Goal: Task Accomplishment & Management: Complete application form

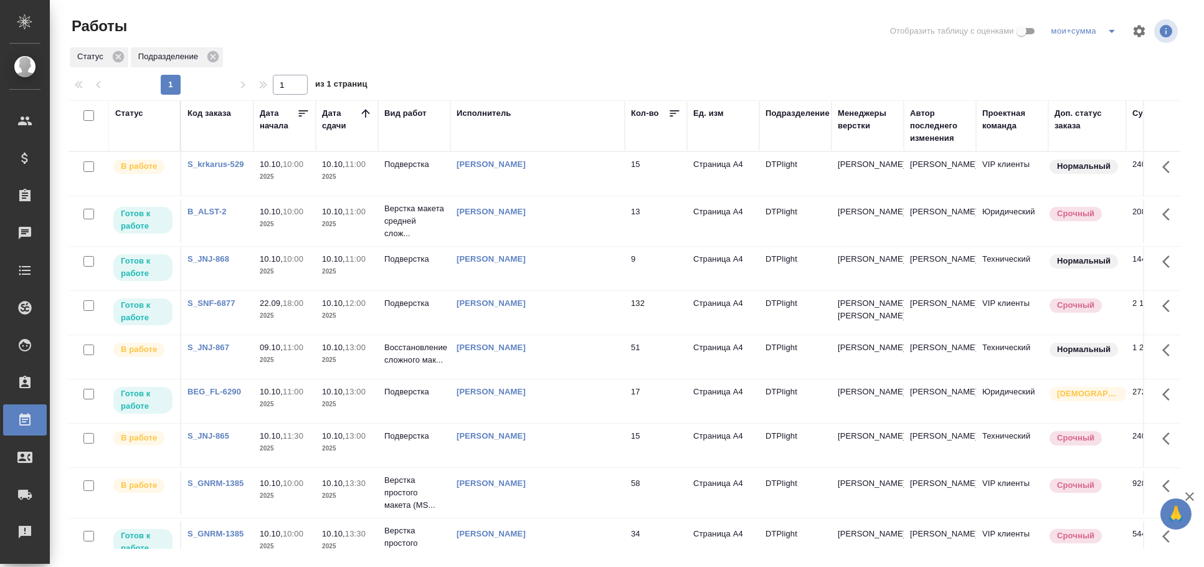
click at [491, 222] on td "[PERSON_NAME]" at bounding box center [537, 221] width 174 height 44
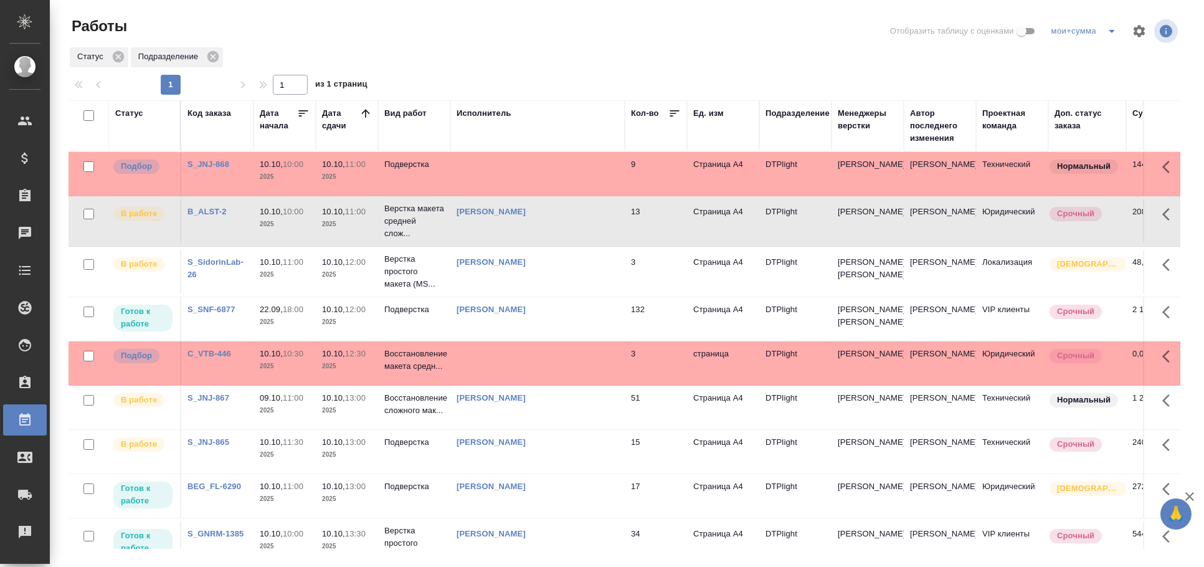
click at [503, 184] on td at bounding box center [537, 174] width 174 height 44
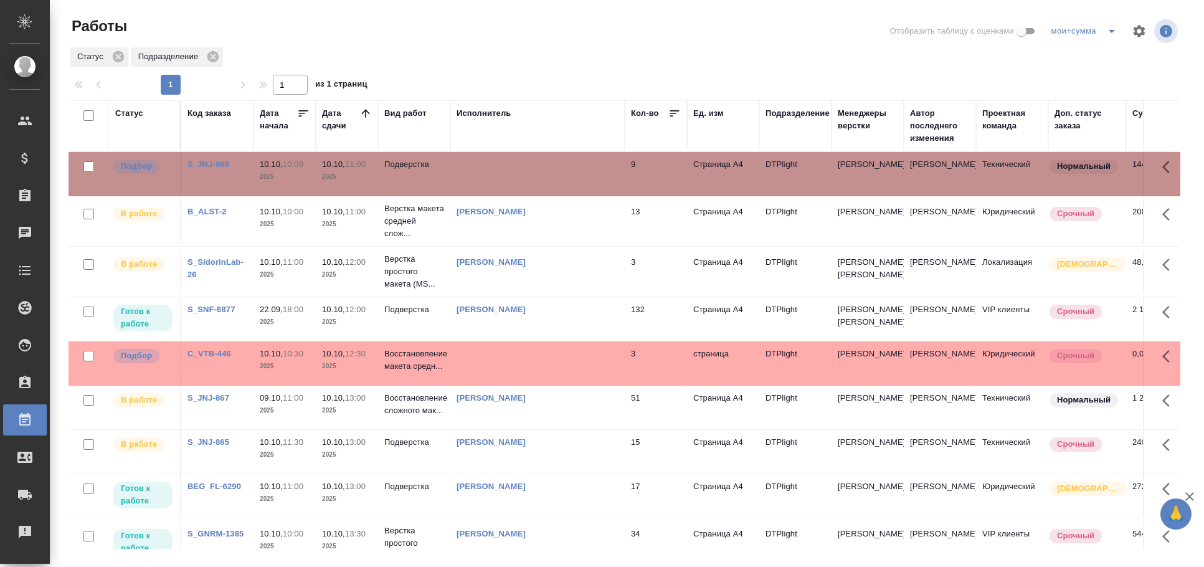
click at [503, 184] on td at bounding box center [537, 174] width 174 height 44
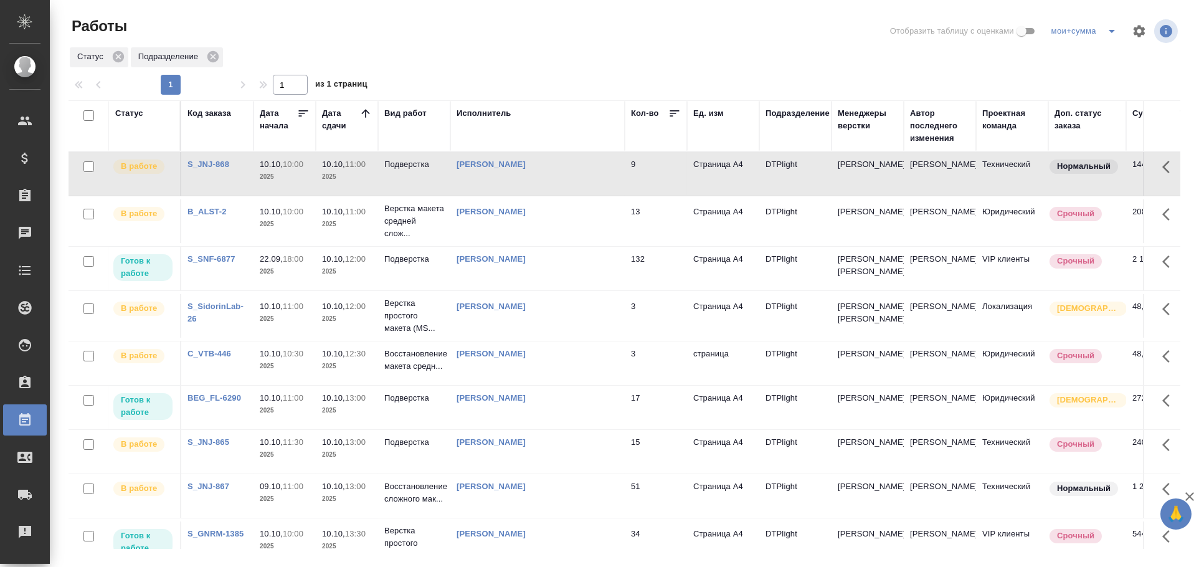
click at [542, 286] on td "Дзюндзя Нина" at bounding box center [537, 269] width 174 height 44
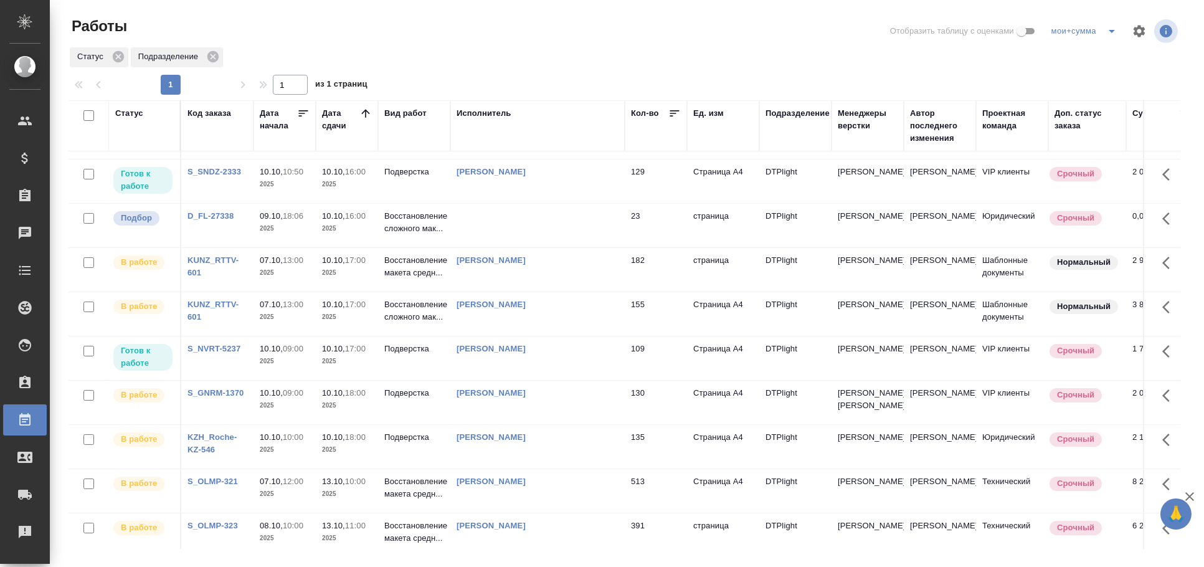
scroll to position [548, 0]
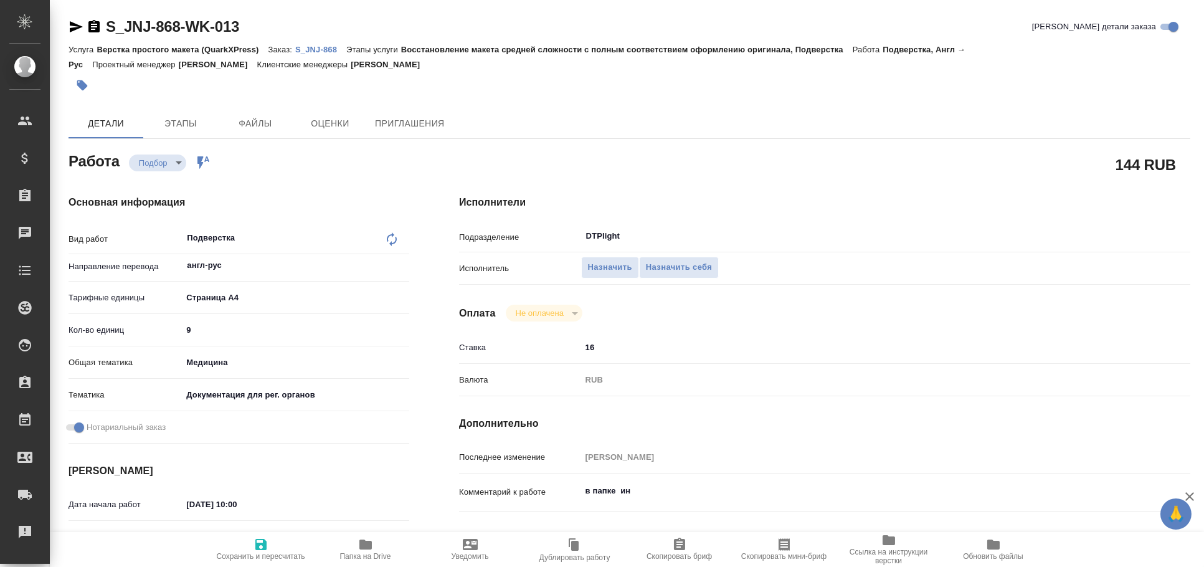
type textarea "x"
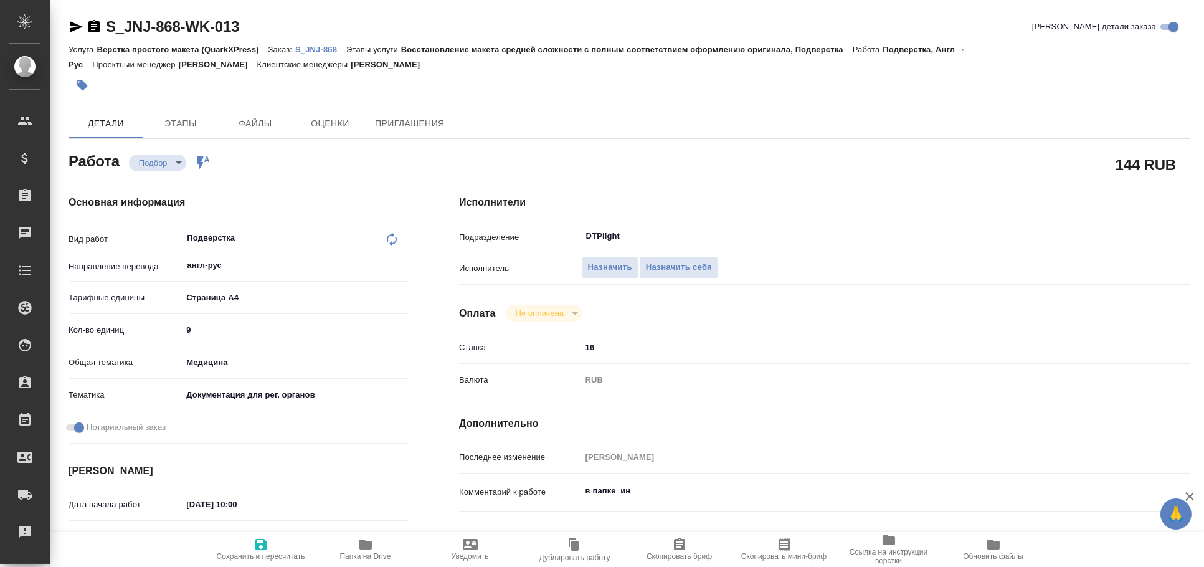
type textarea "x"
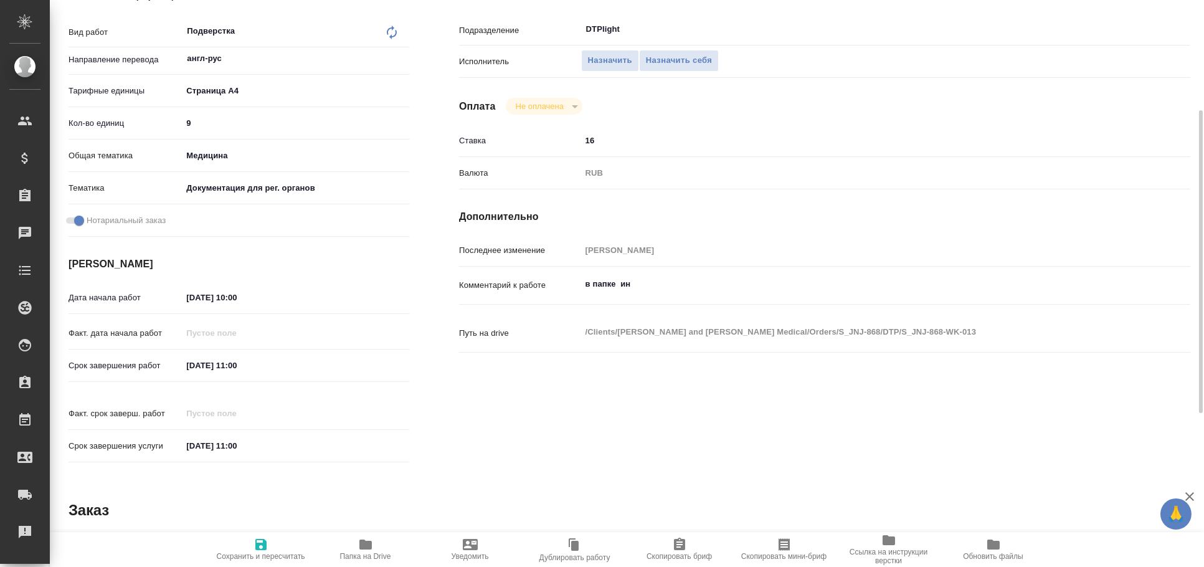
scroll to position [494, 0]
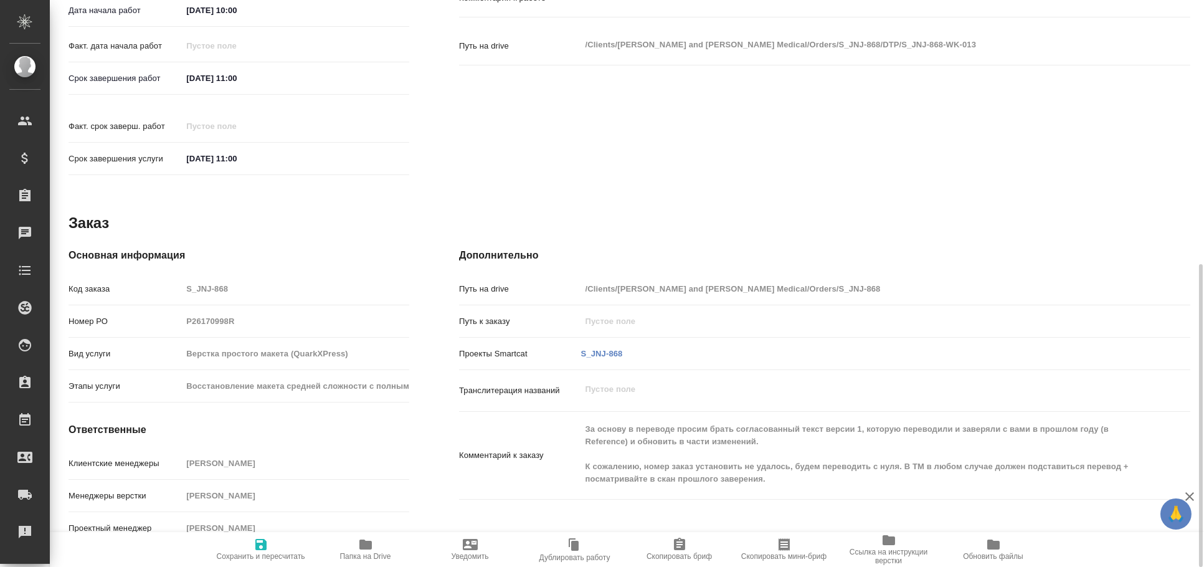
click at [351, 562] on button "Папка на Drive" at bounding box center [365, 549] width 105 height 35
type textarea "x"
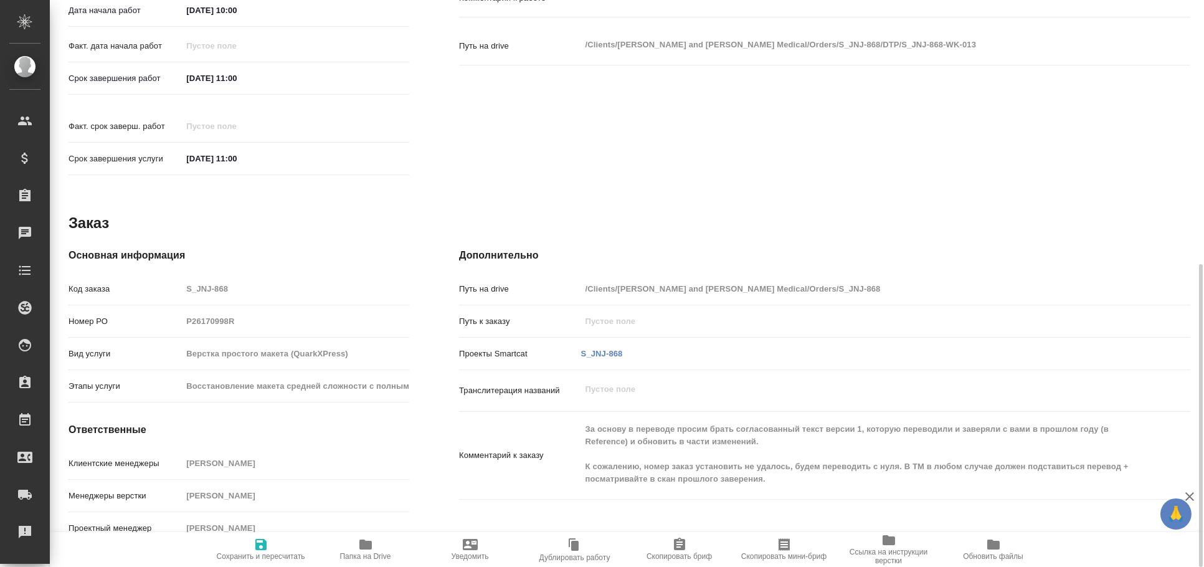
type textarea "x"
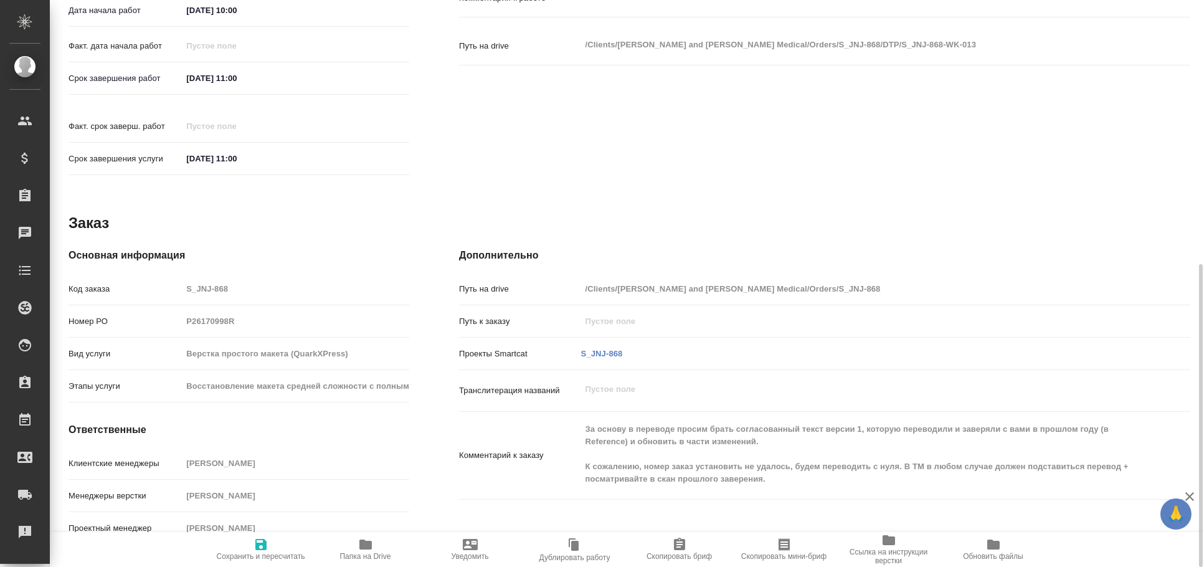
type textarea "x"
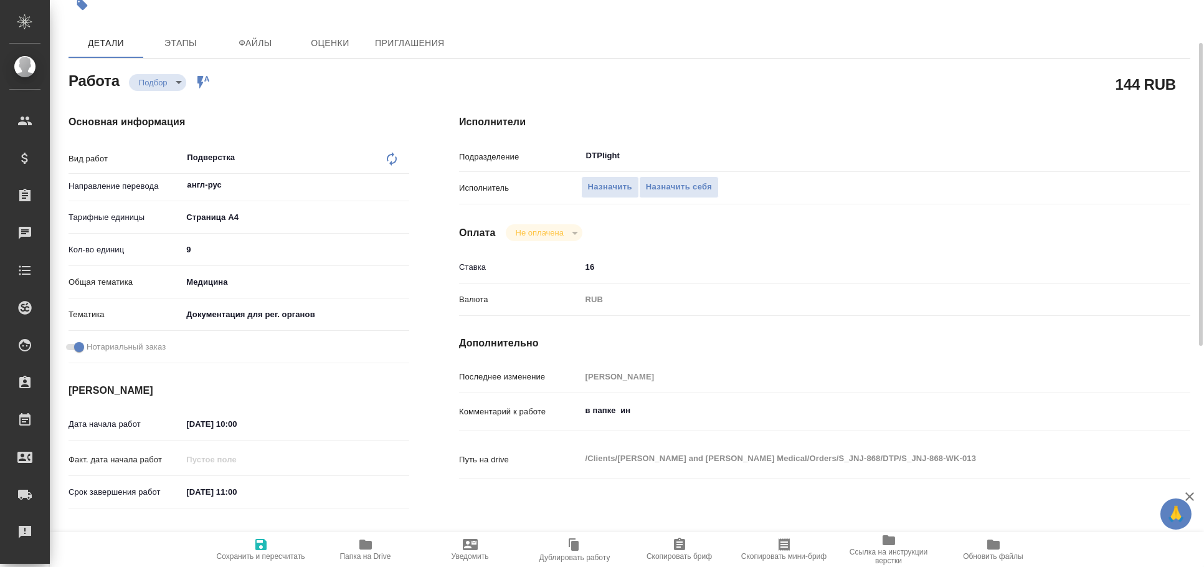
scroll to position [0, 0]
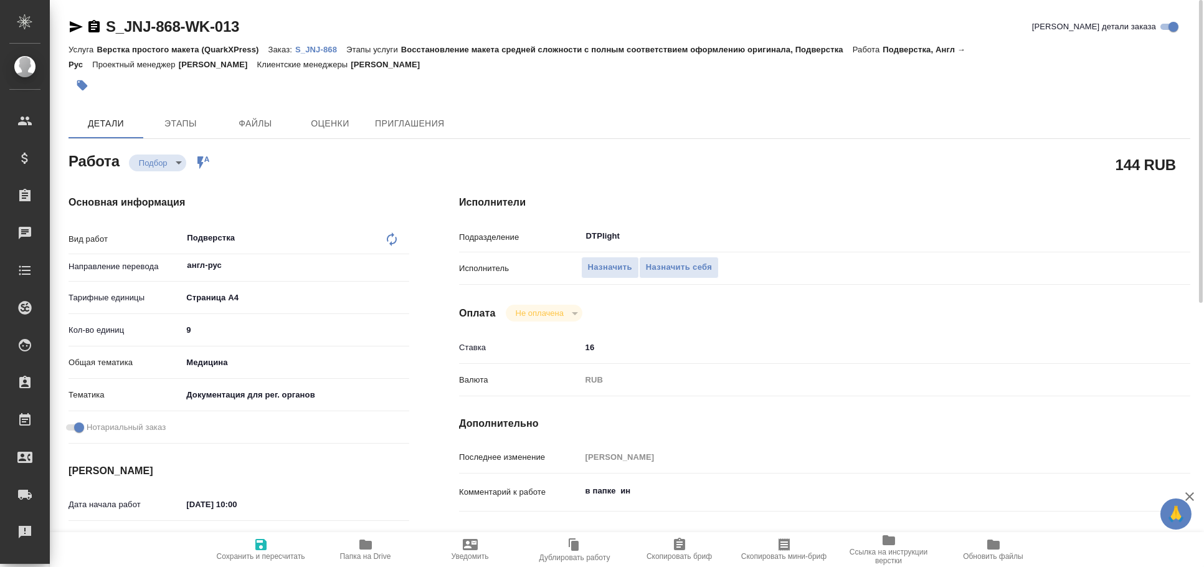
click at [77, 25] on icon "button" at bounding box center [76, 26] width 13 height 11
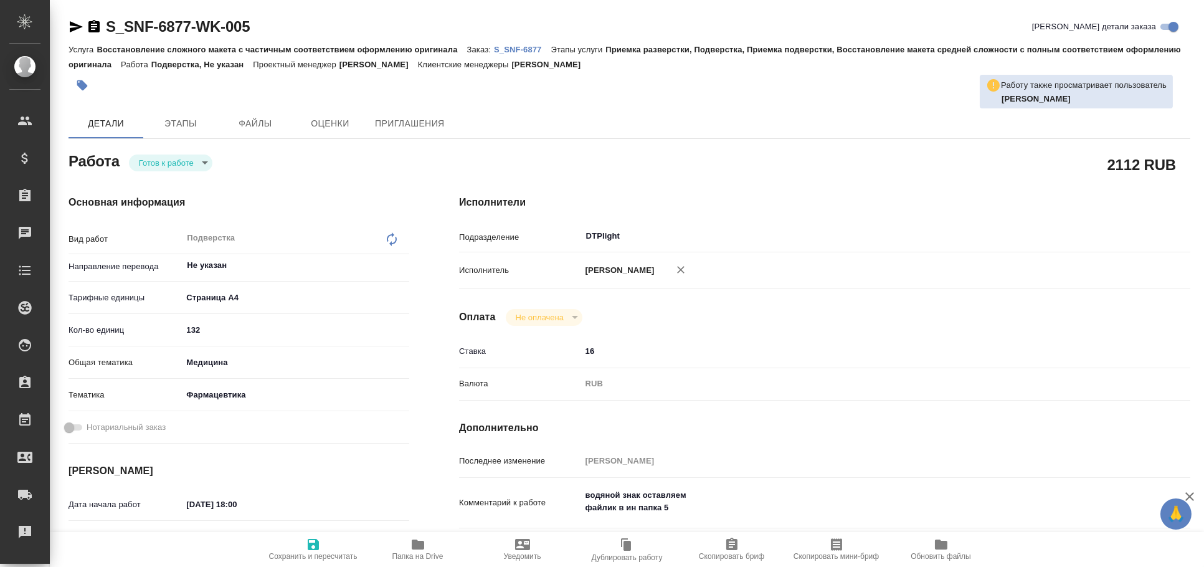
type textarea "x"
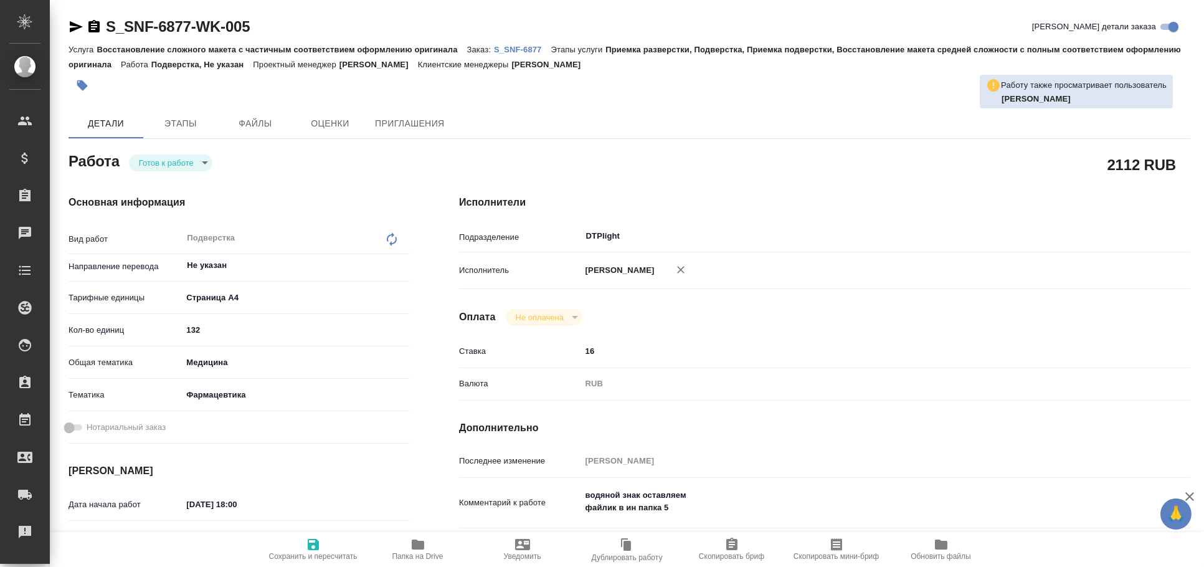
type textarea "x"
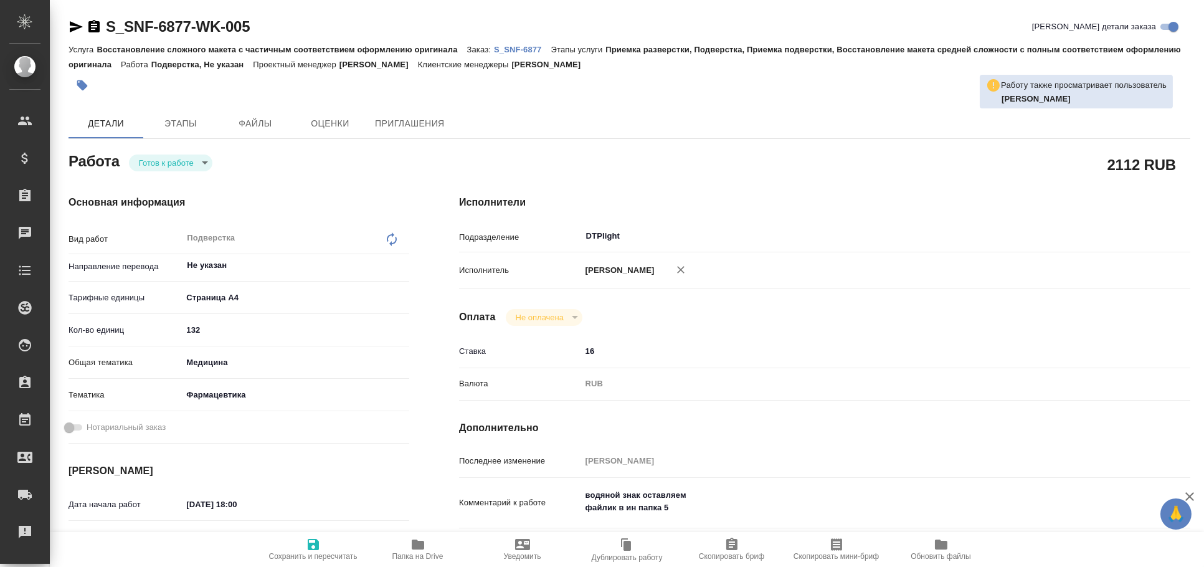
type textarea "x"
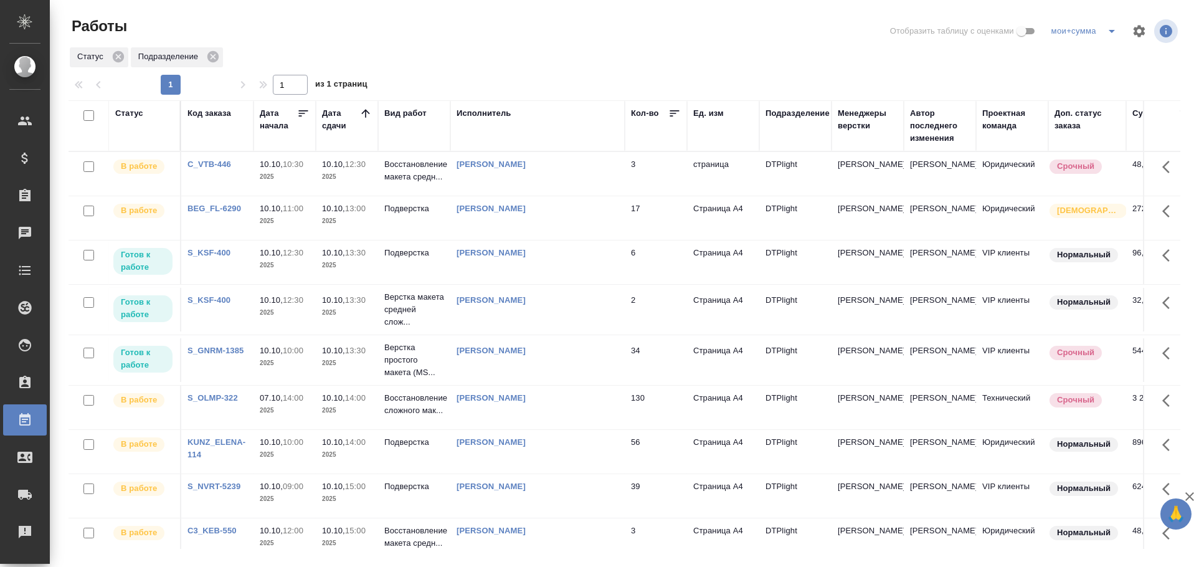
click at [601, 268] on td "[PERSON_NAME]" at bounding box center [537, 262] width 174 height 44
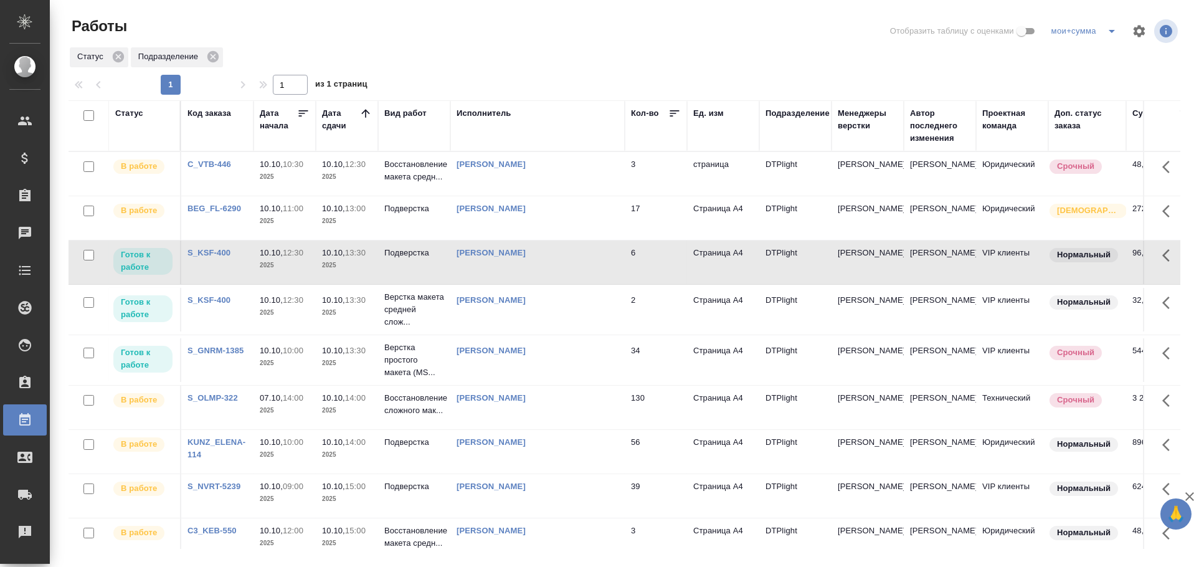
click at [599, 289] on td "Гусельников Роман" at bounding box center [537, 310] width 174 height 44
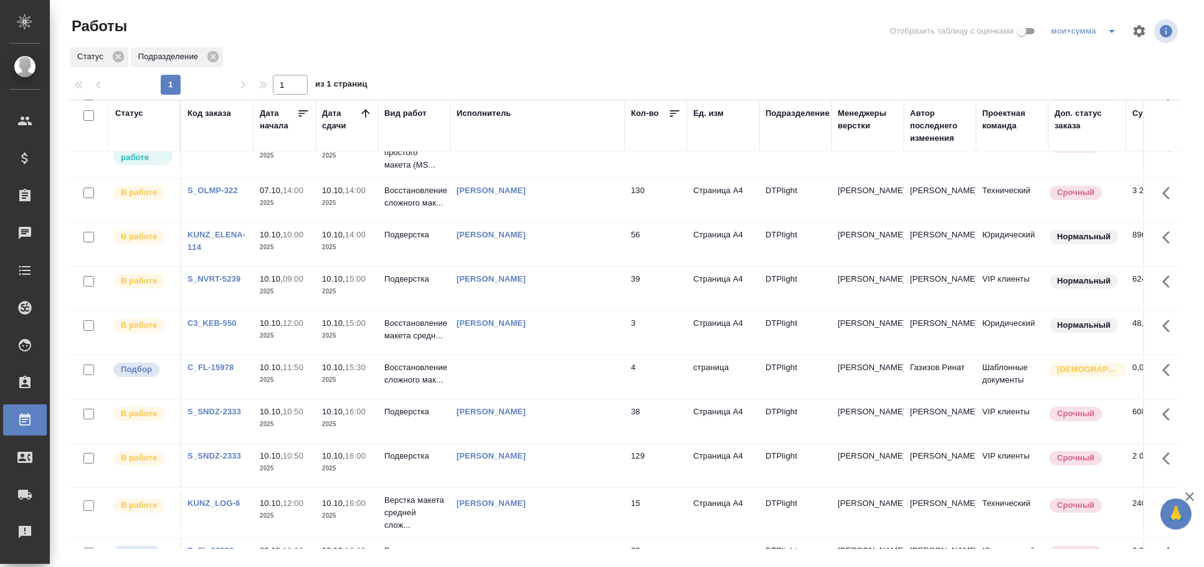
scroll to position [346, 0]
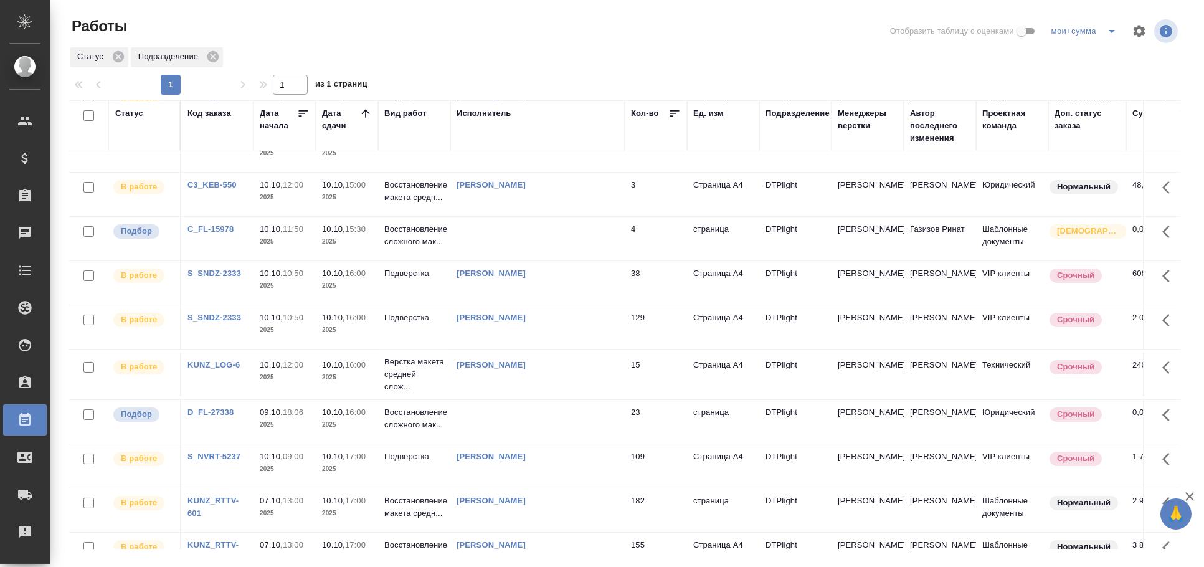
click at [568, 224] on td at bounding box center [537, 239] width 174 height 44
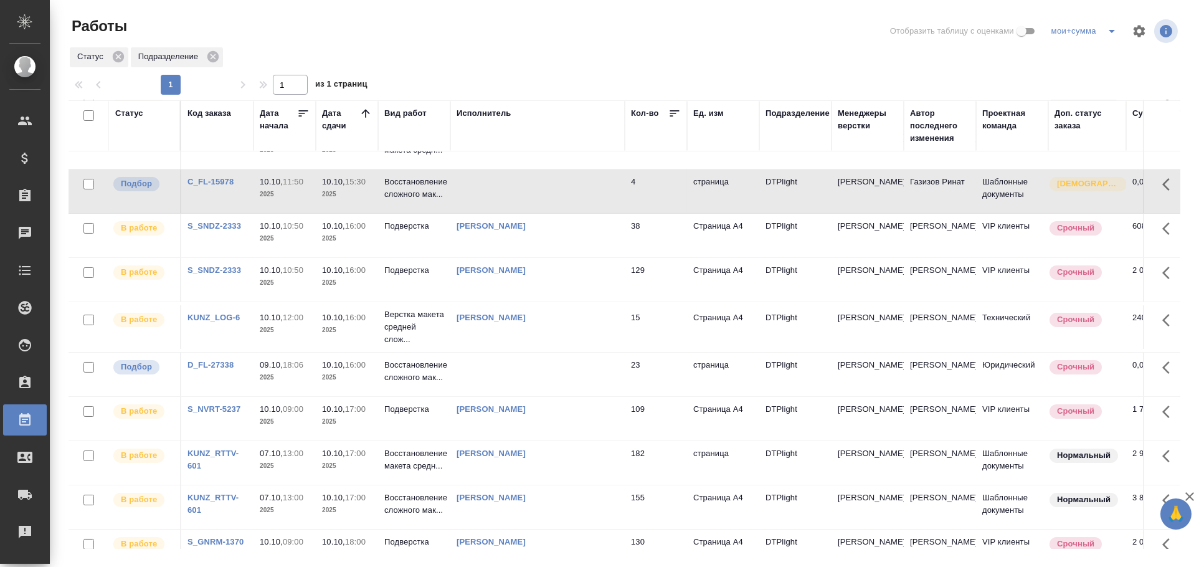
scroll to position [415, 0]
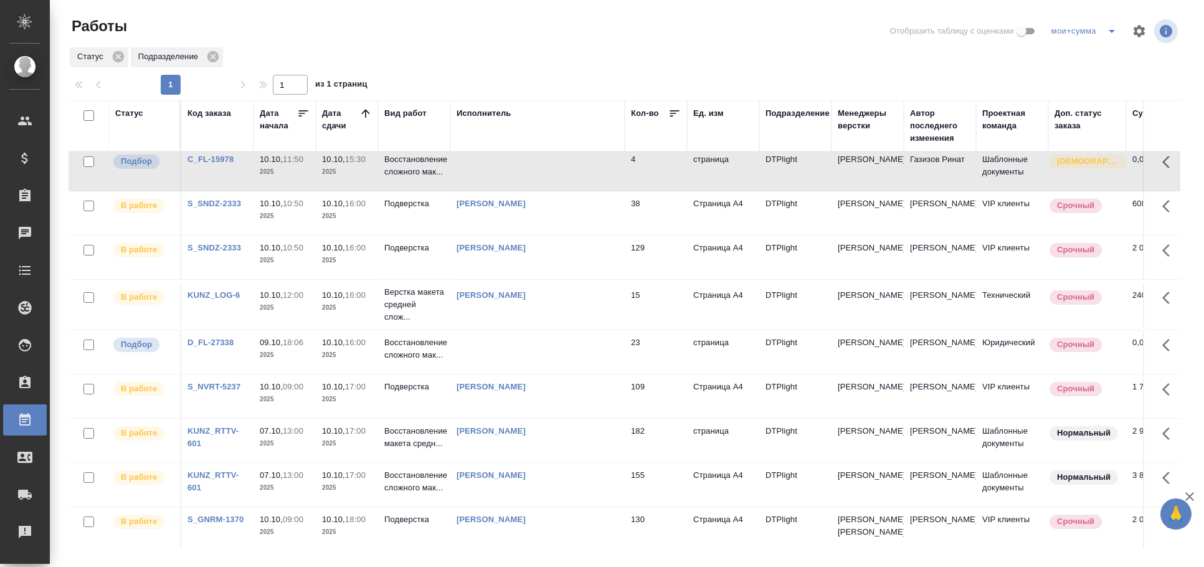
click at [551, 336] on td at bounding box center [537, 352] width 174 height 44
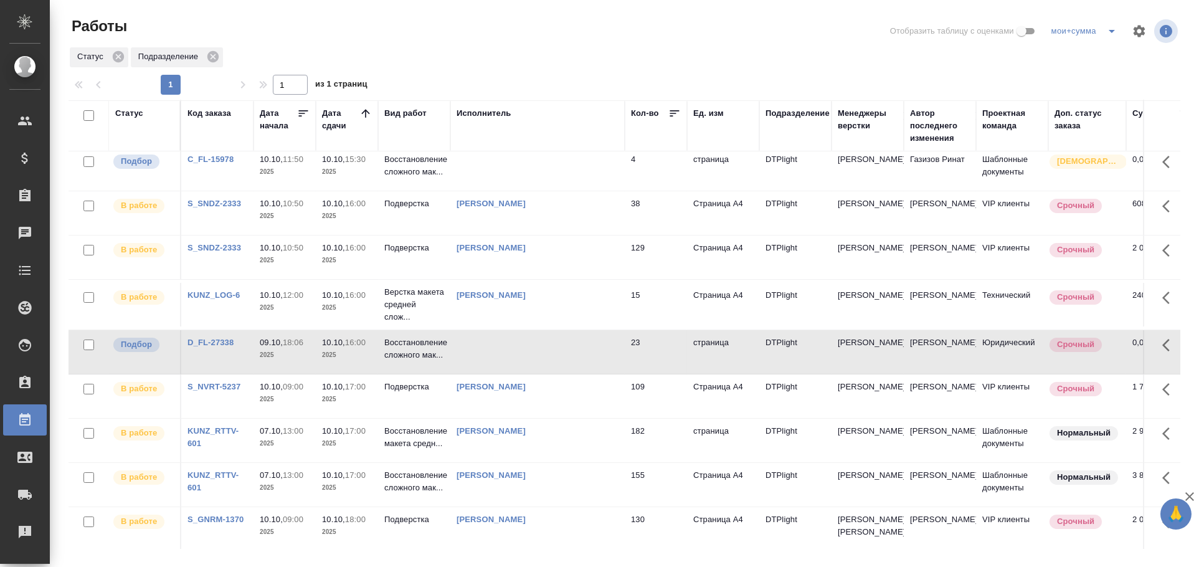
click at [551, 336] on td at bounding box center [537, 352] width 174 height 44
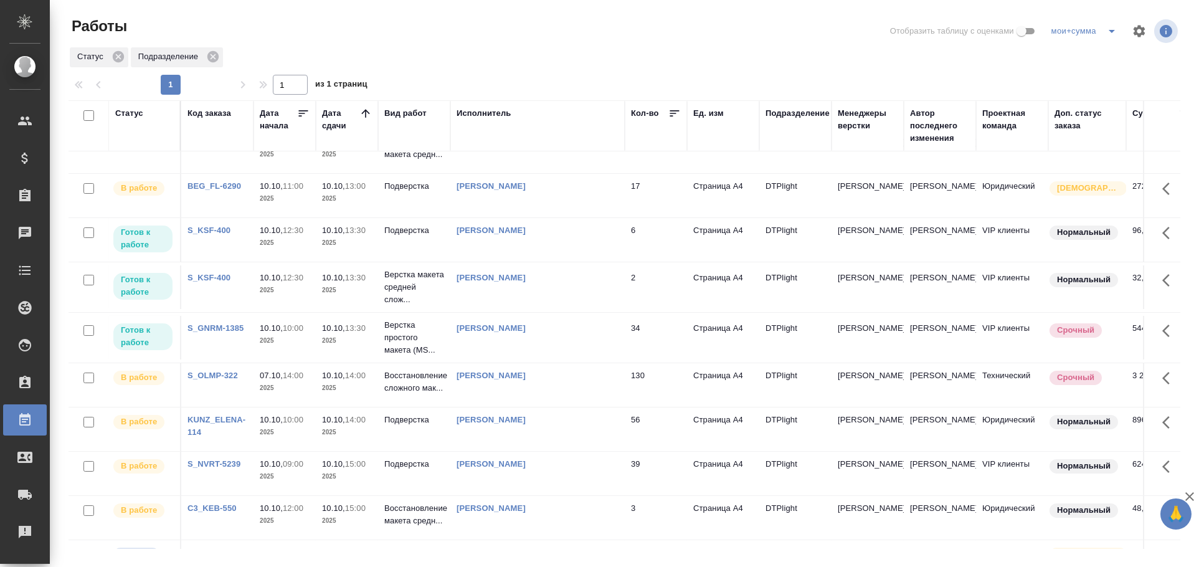
scroll to position [0, 0]
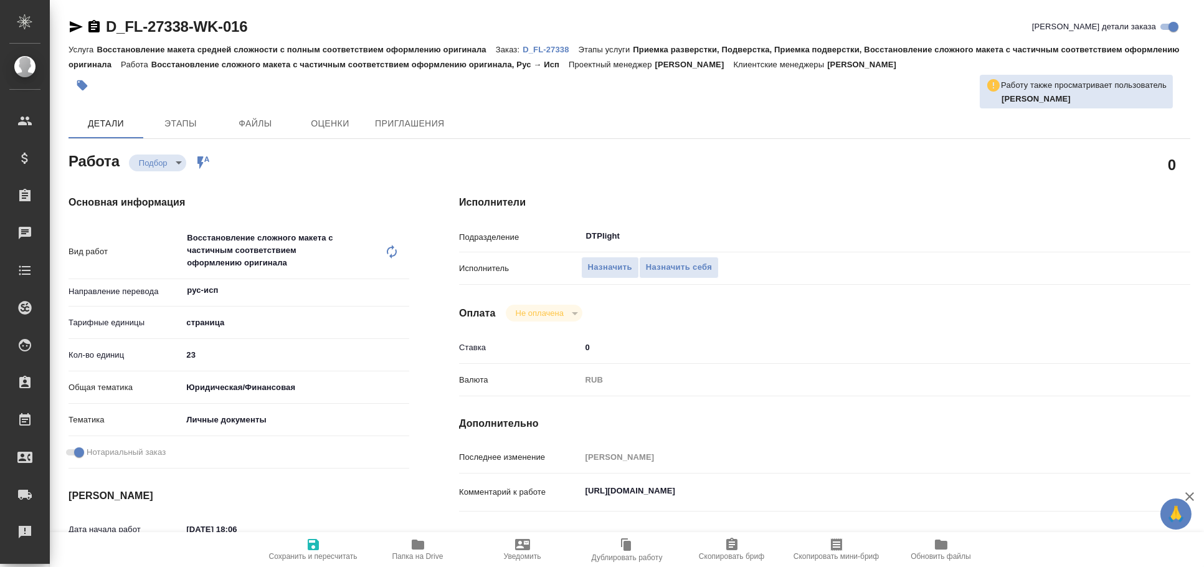
type textarea "x"
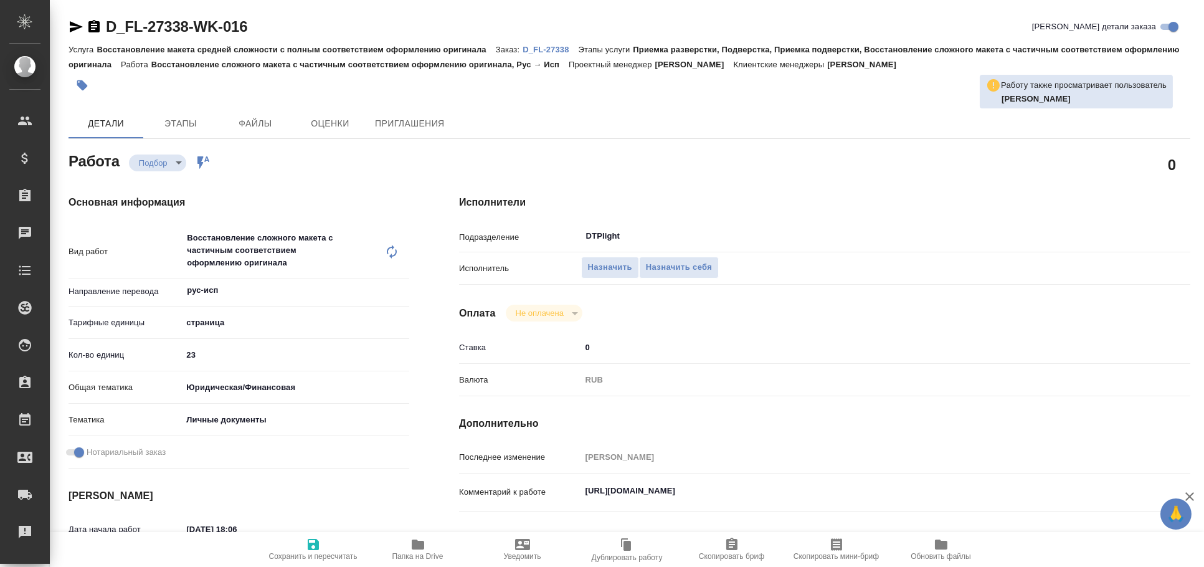
type textarea "x"
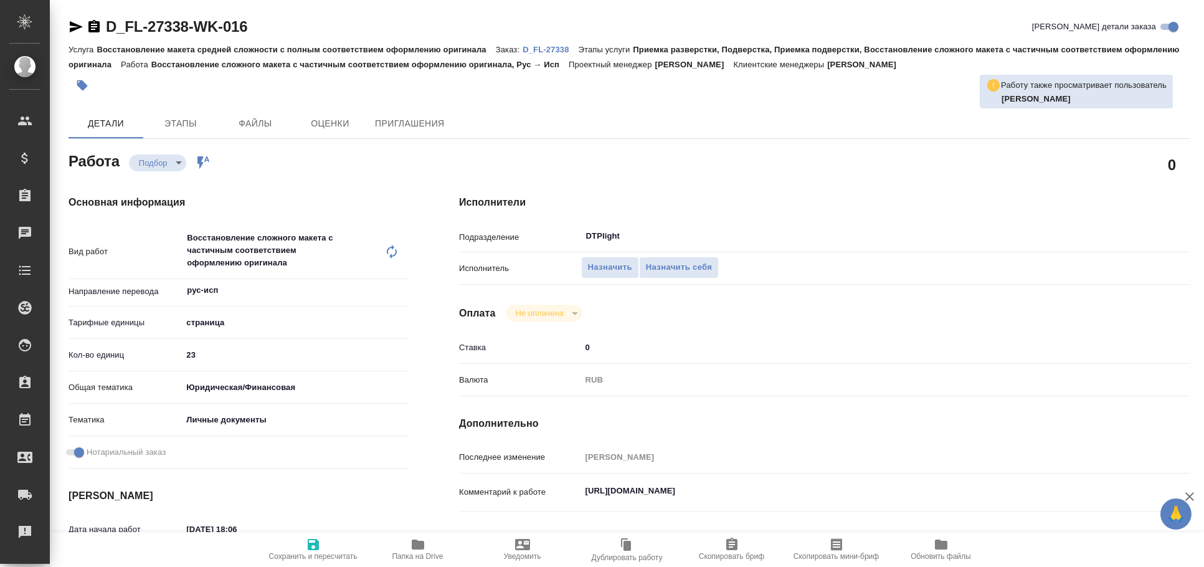
type textarea "x"
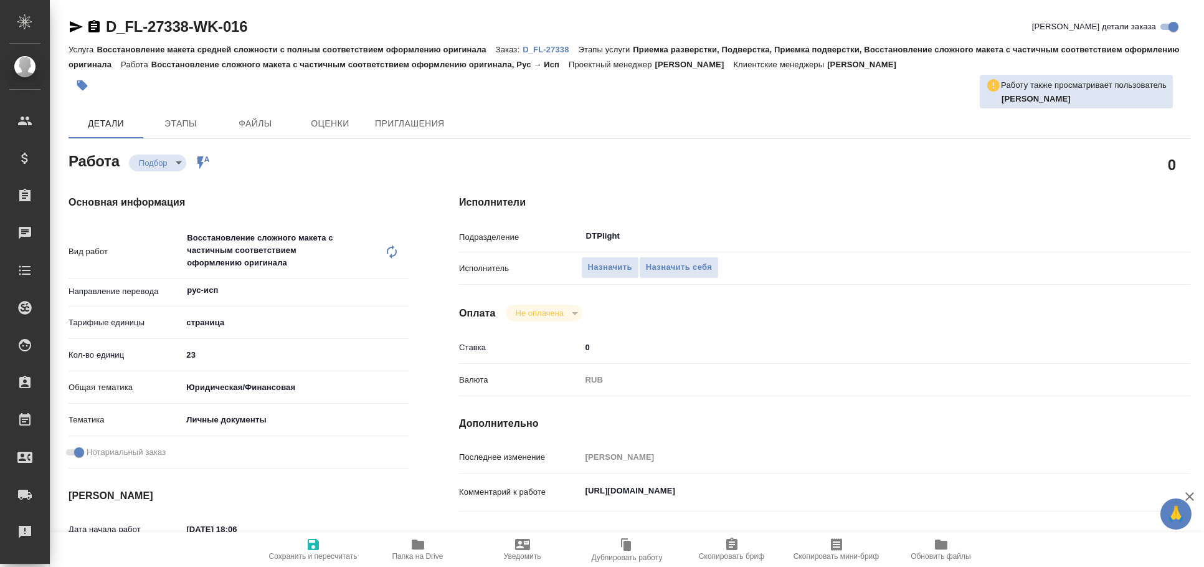
scroll to position [207, 0]
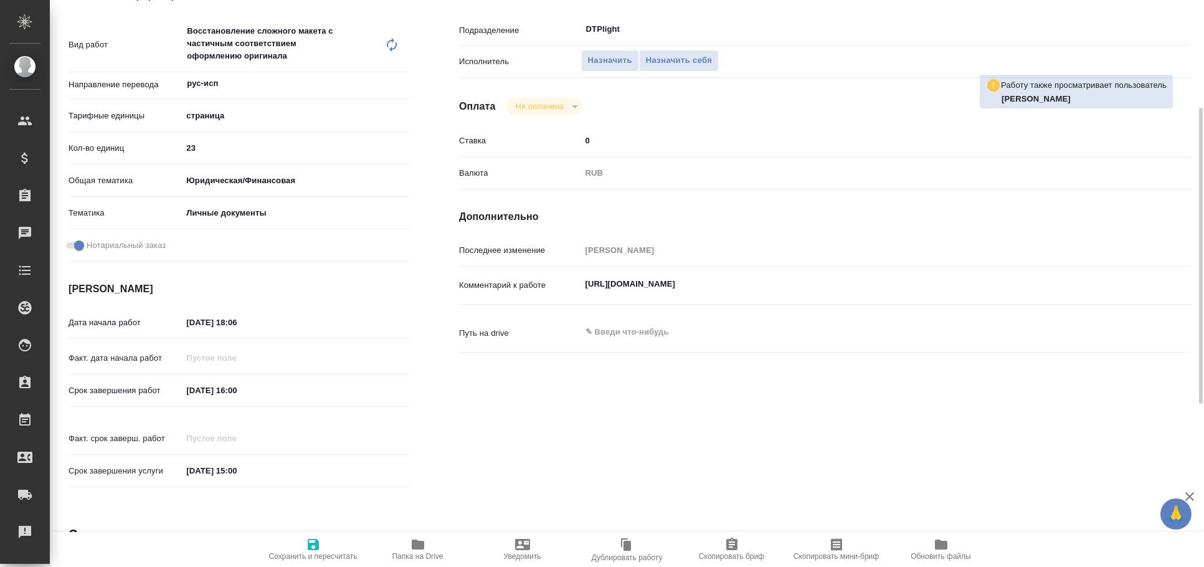
type textarea "x"
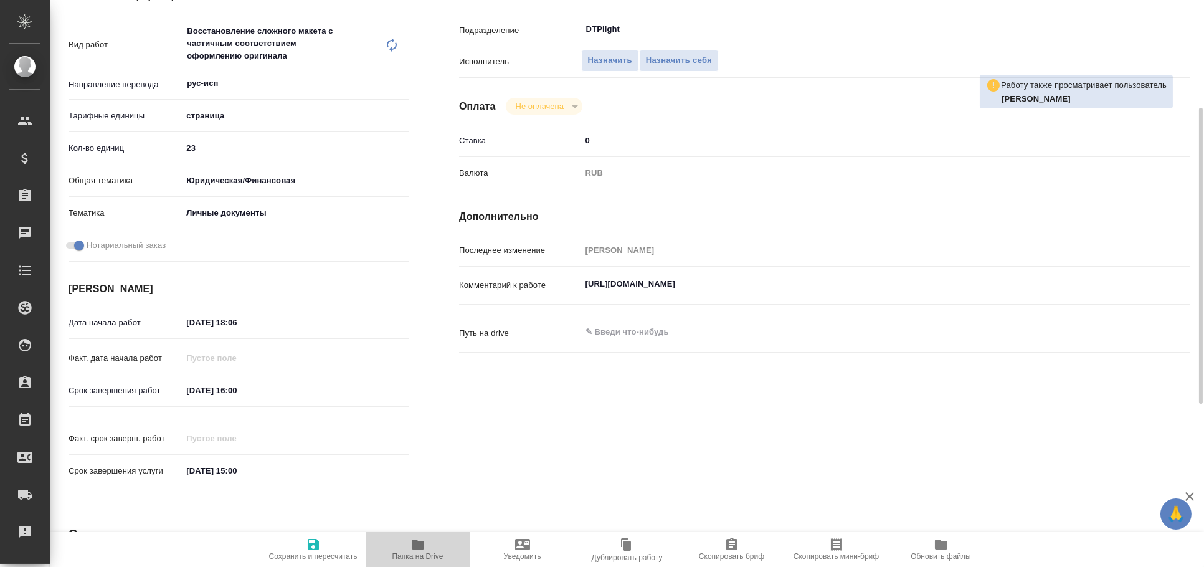
click at [429, 550] on span "Папка на Drive" at bounding box center [418, 549] width 90 height 24
type textarea "x"
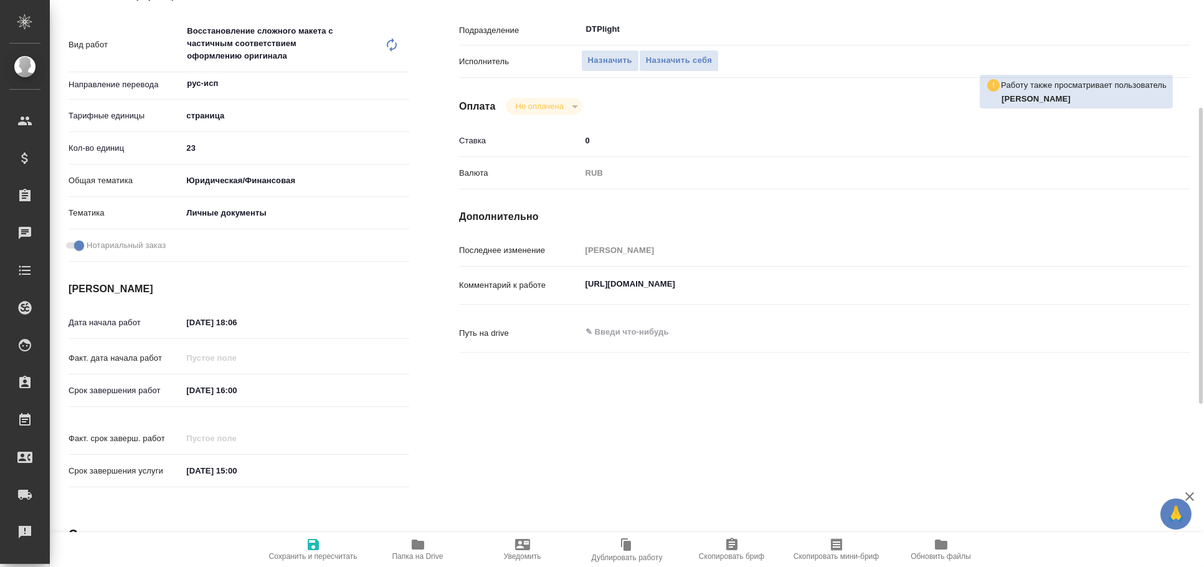
type textarea "x"
click at [709, 274] on textarea "https://drive.awatera.com/apps/files/files/10666124?dir=/Shares/FL_D/Orders/D_F…" at bounding box center [855, 284] width 547 height 21
click at [701, 286] on textarea "https://drive.awatera.com/apps/files/files/10666124?dir=/Shares/FL_D/Orders/D_F…" at bounding box center [855, 284] width 547 height 21
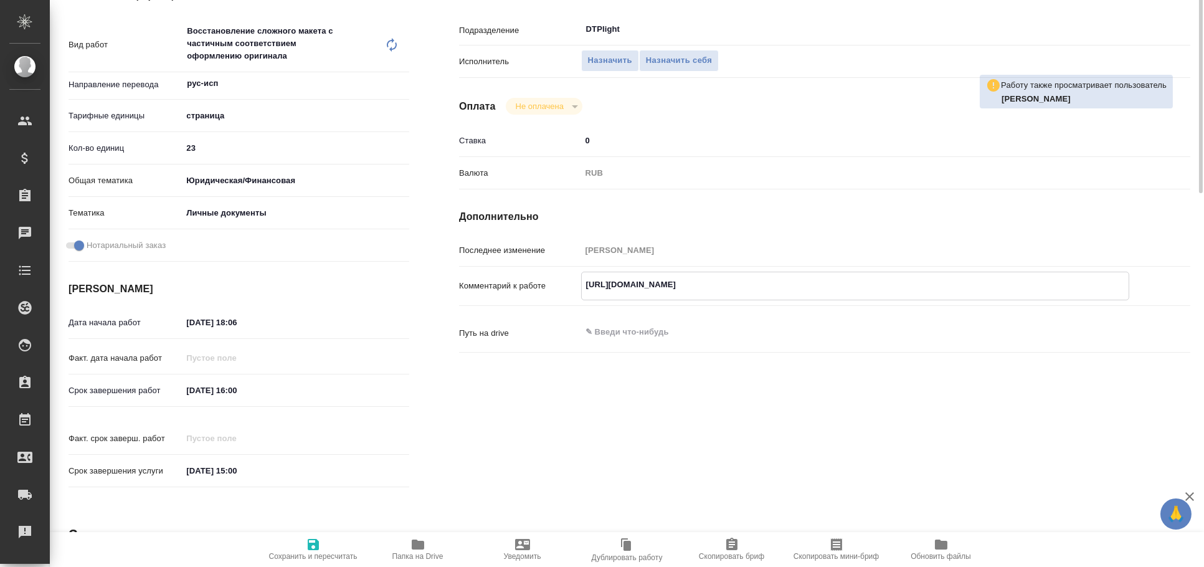
scroll to position [0, 0]
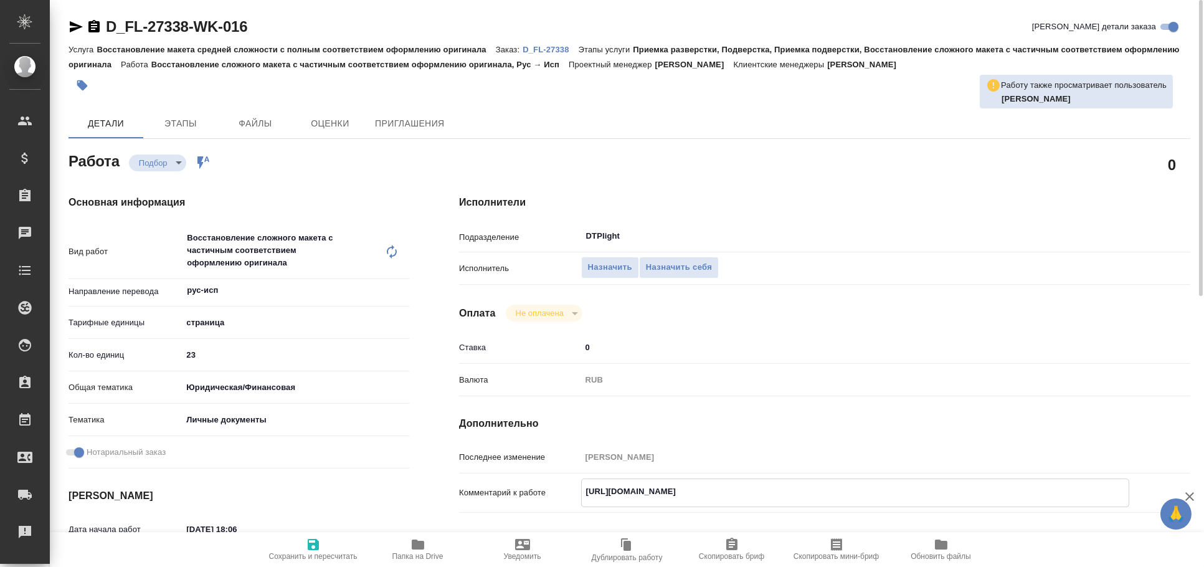
type textarea "x"
click at [81, 27] on icon "button" at bounding box center [76, 26] width 13 height 11
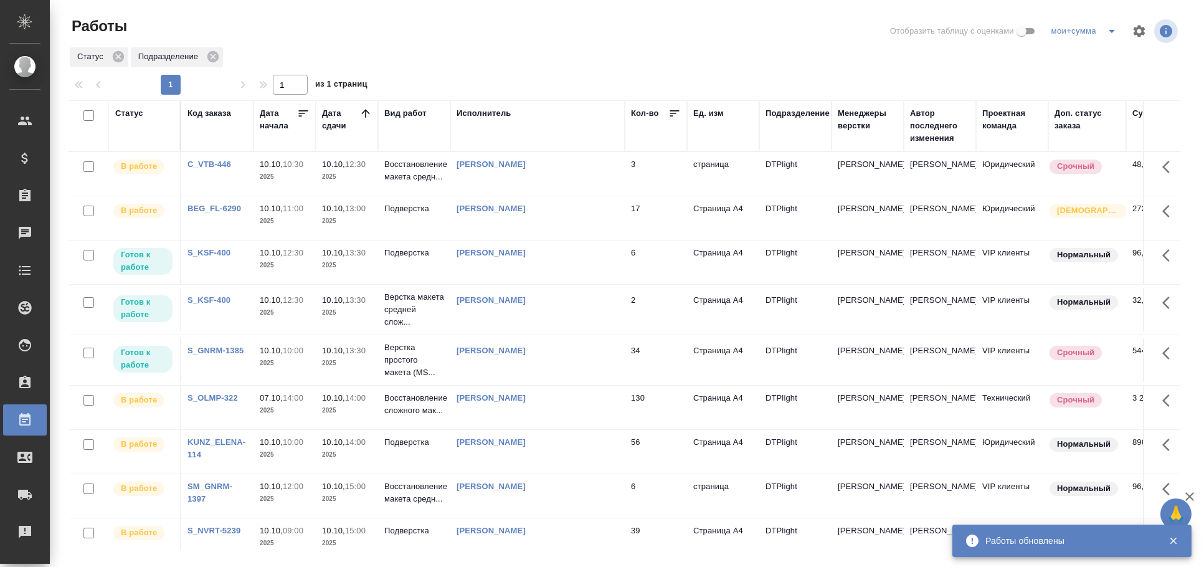
click at [598, 261] on td "[PERSON_NAME]" at bounding box center [537, 262] width 174 height 44
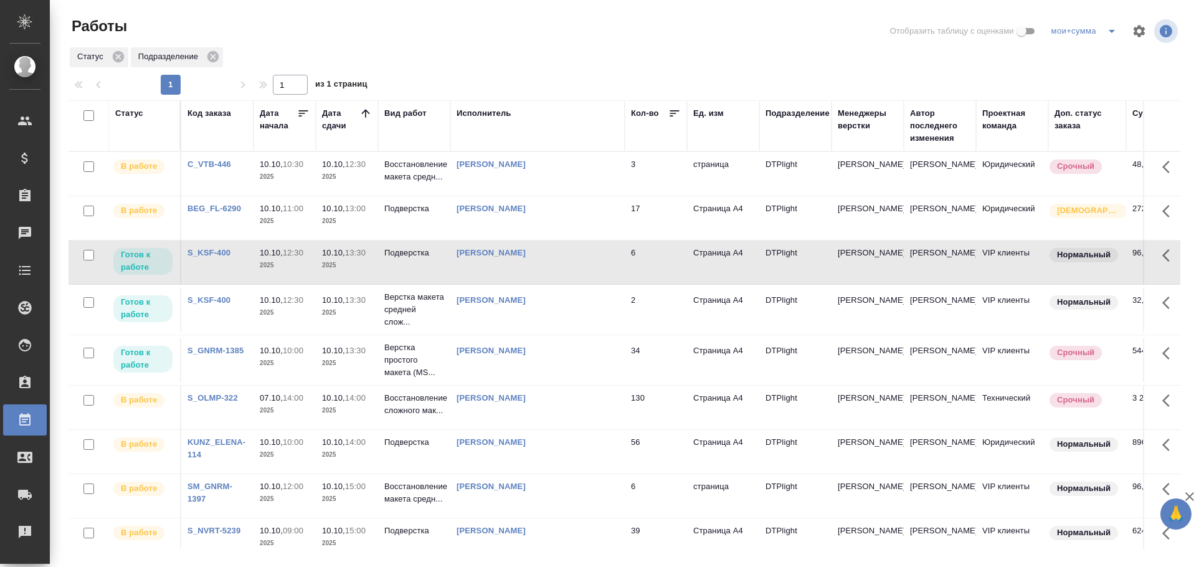
click at [598, 261] on td "[PERSON_NAME]" at bounding box center [537, 262] width 174 height 44
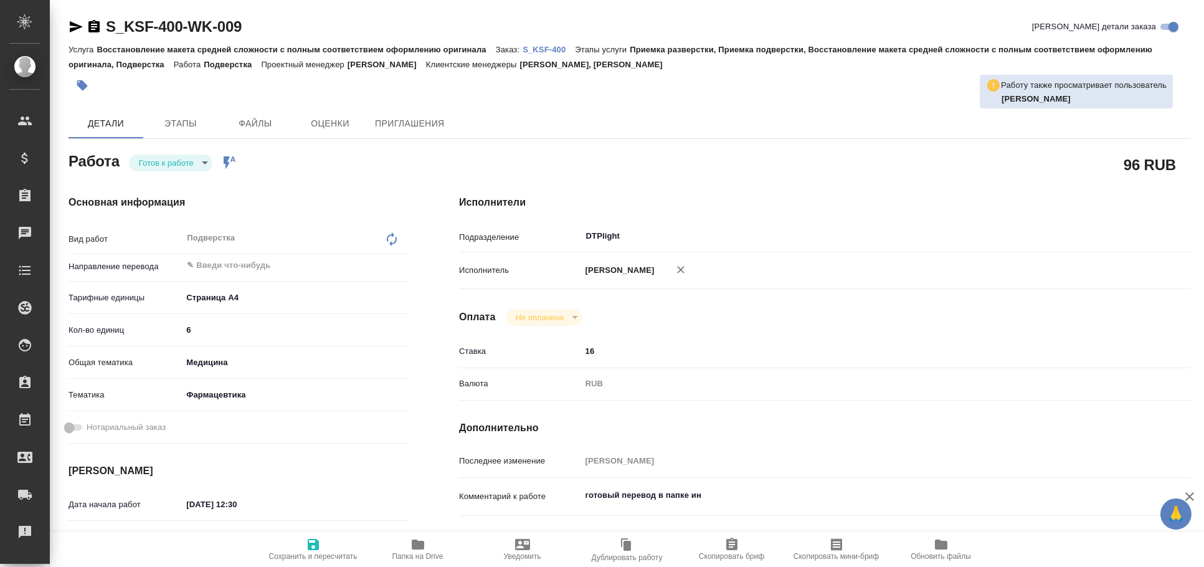
type textarea "x"
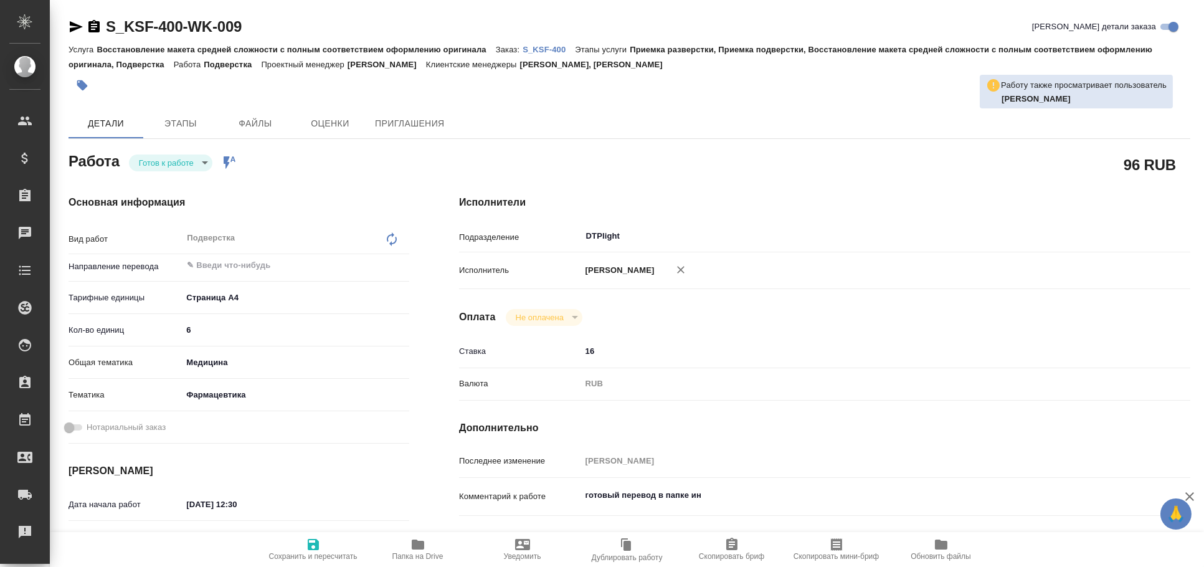
type textarea "x"
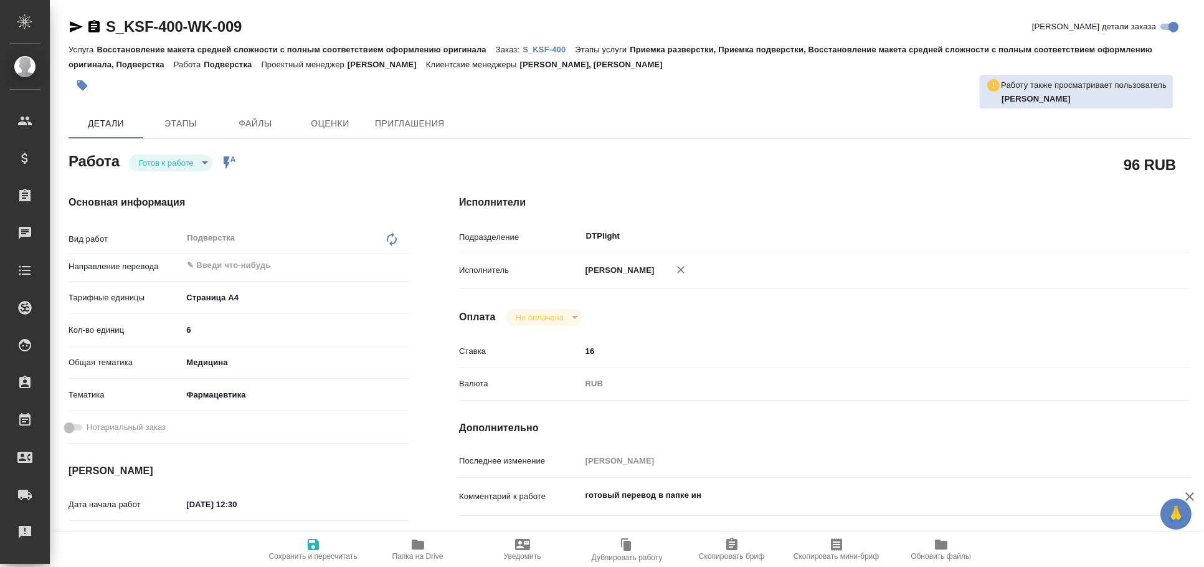
type textarea "x"
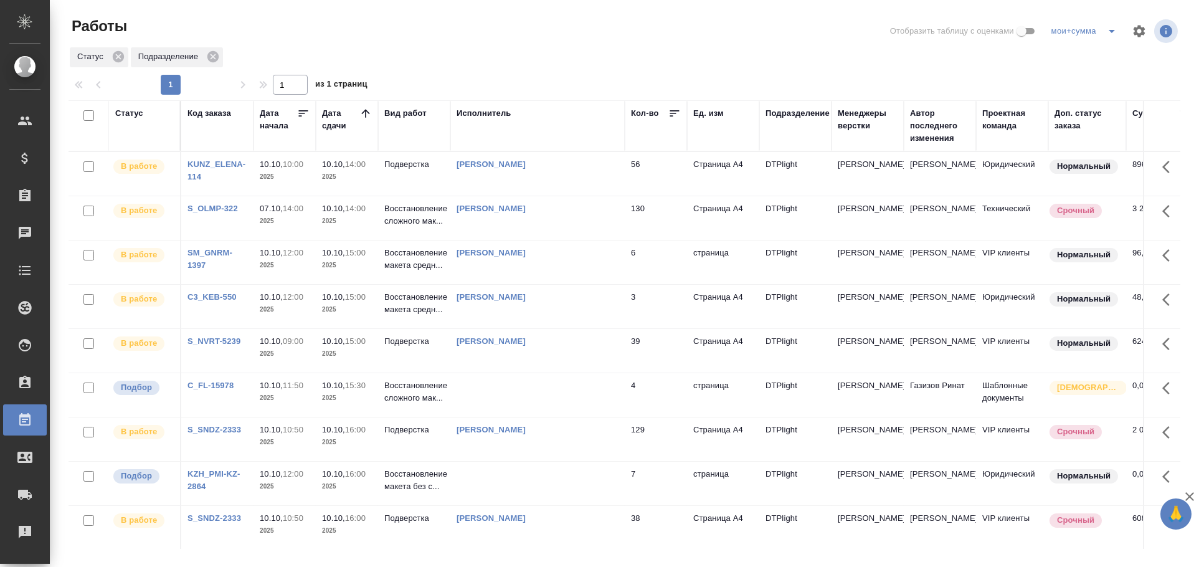
click at [125, 111] on div "Статус" at bounding box center [129, 113] width 28 height 12
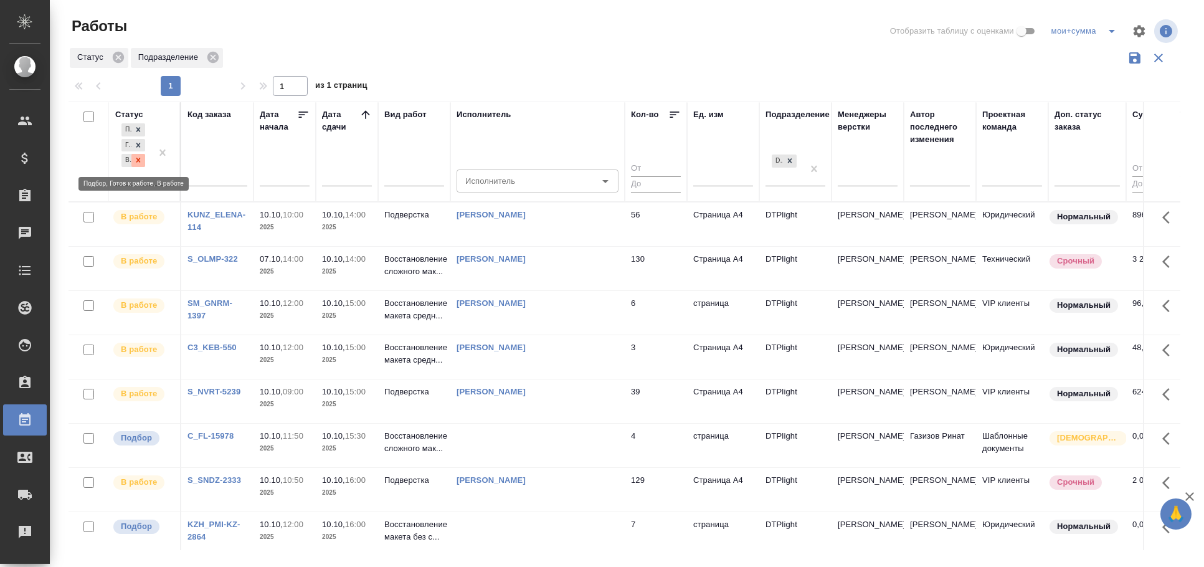
click at [141, 165] on div at bounding box center [138, 160] width 14 height 13
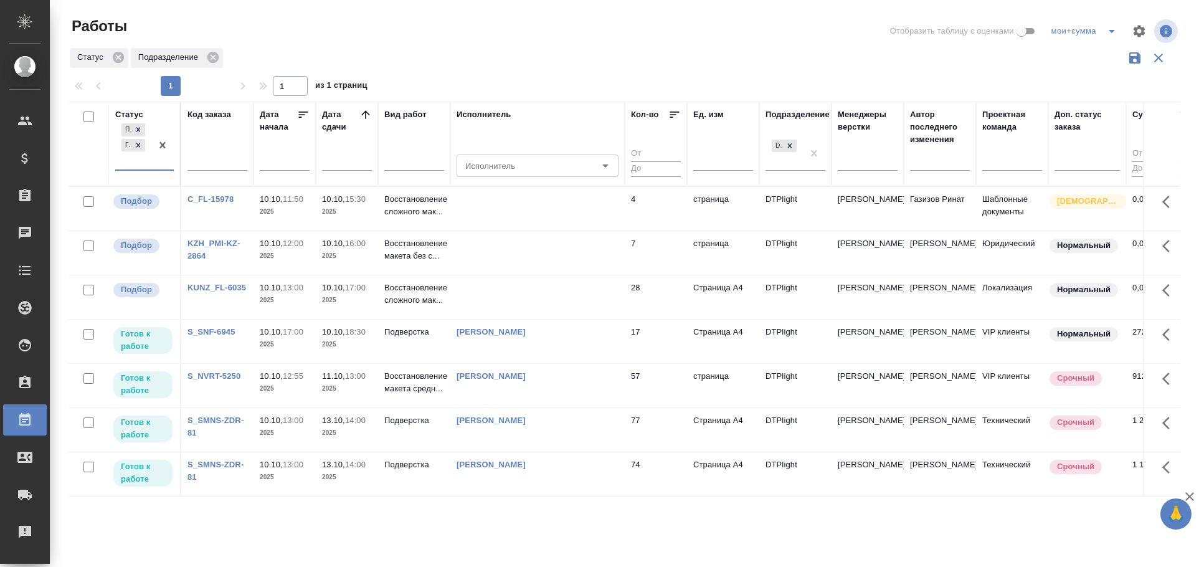
click at [549, 222] on td at bounding box center [537, 209] width 174 height 44
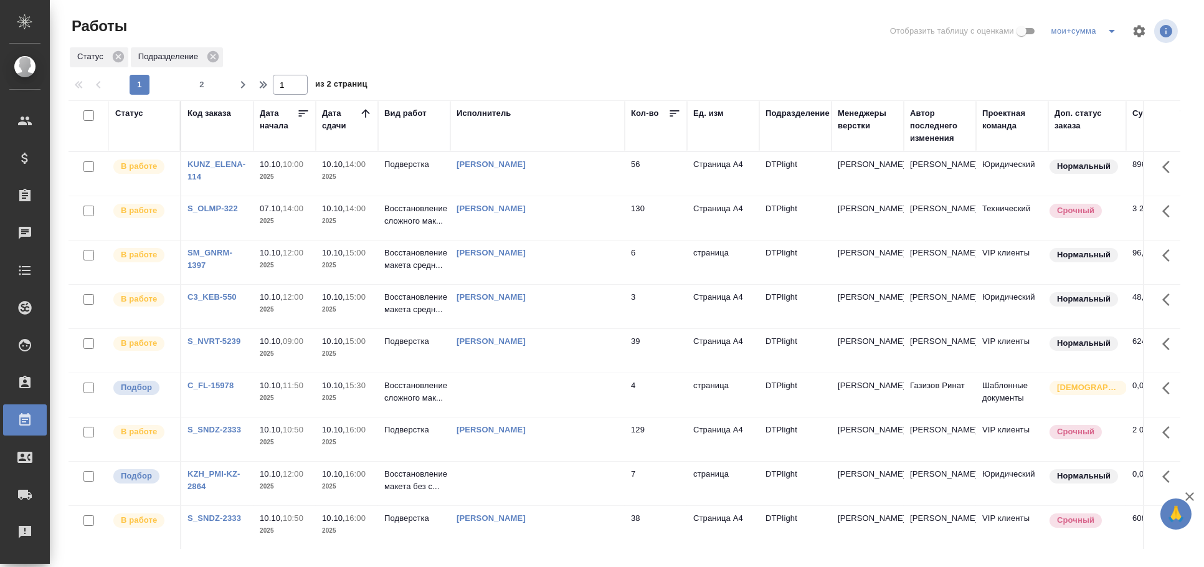
click at [574, 392] on td at bounding box center [537, 395] width 174 height 44
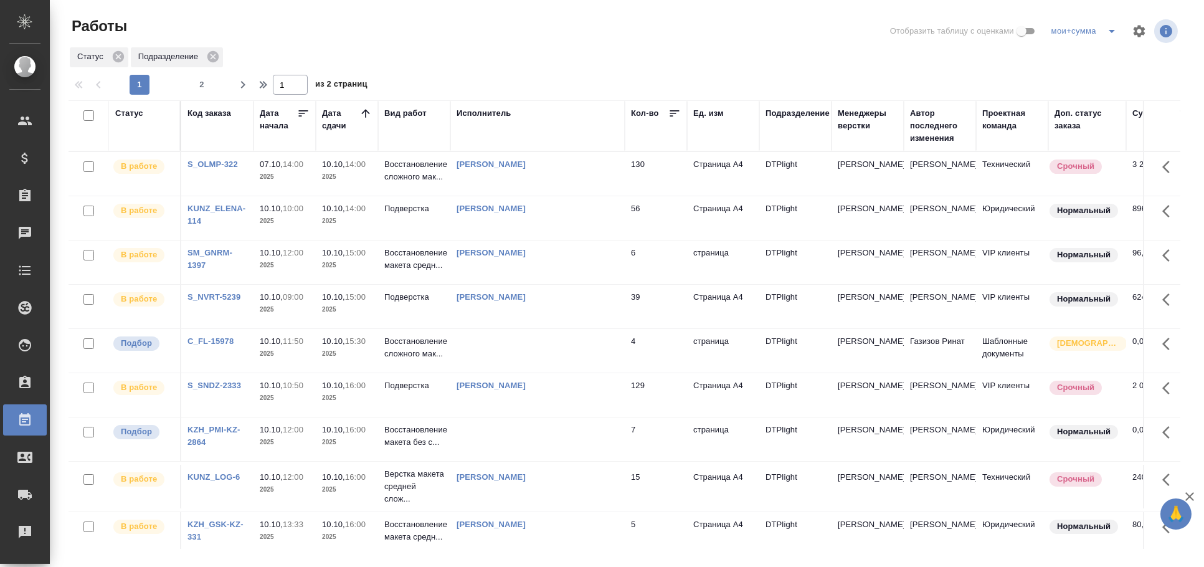
click at [591, 442] on td at bounding box center [537, 439] width 174 height 44
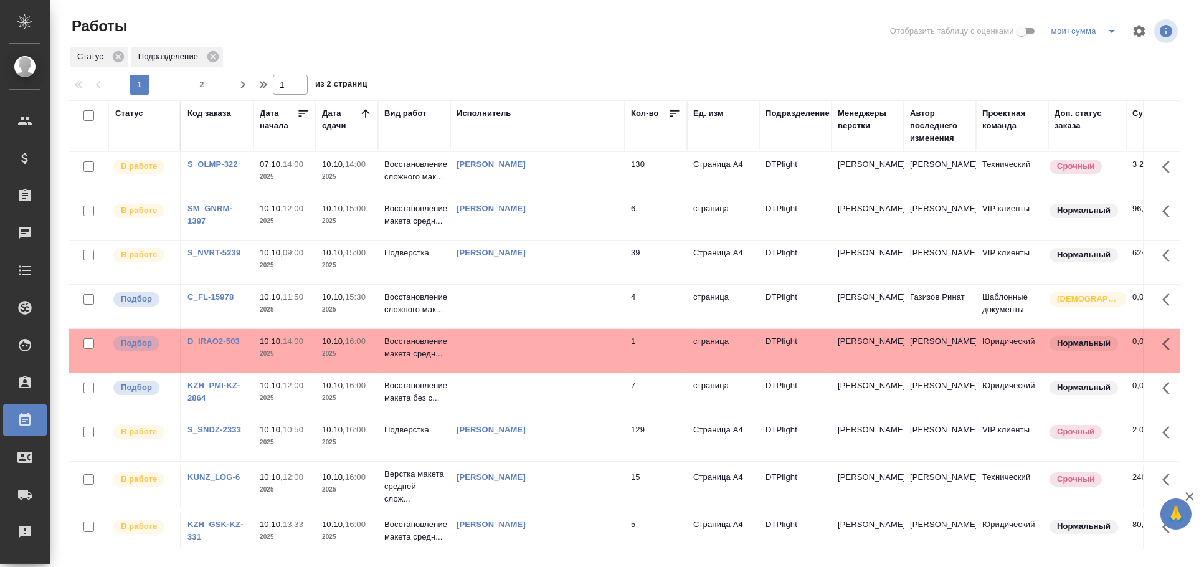
click at [490, 305] on td at bounding box center [537, 307] width 174 height 44
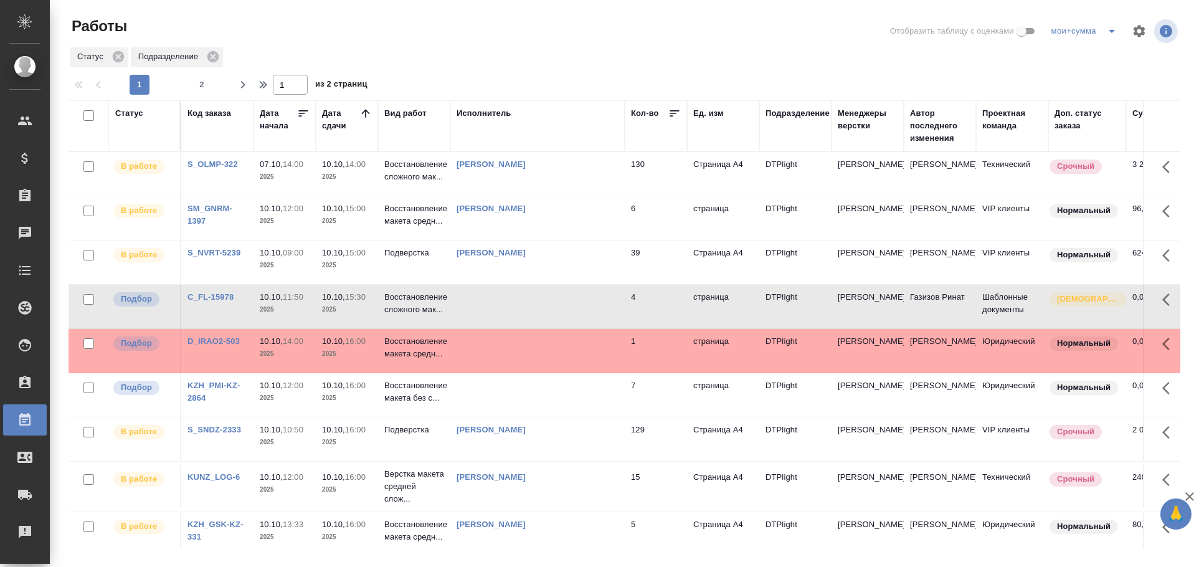
click at [490, 305] on td at bounding box center [537, 307] width 174 height 44
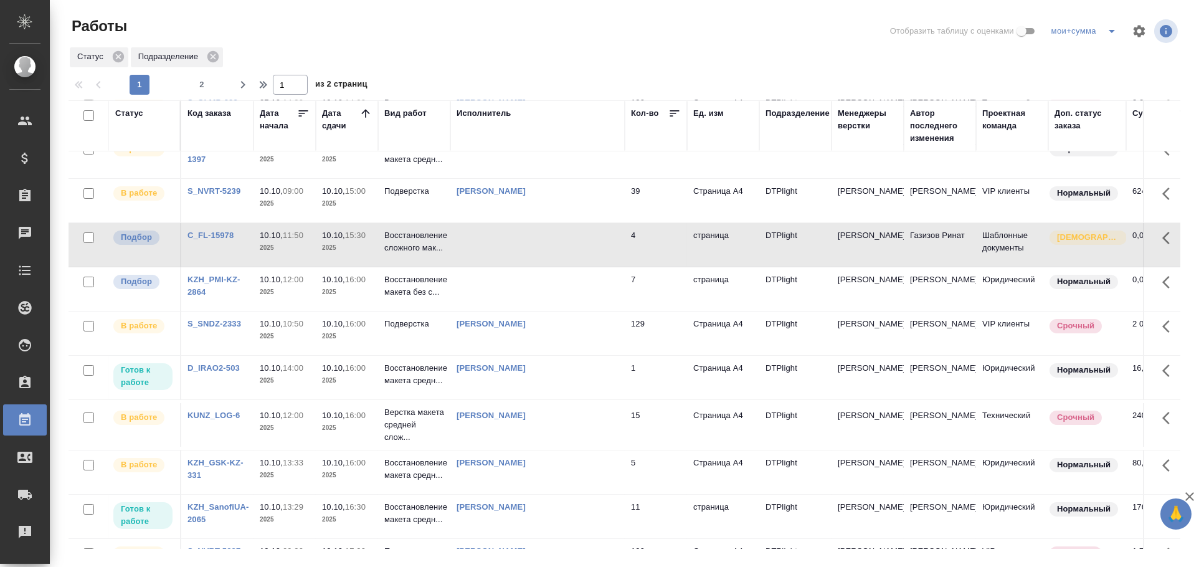
scroll to position [52, 0]
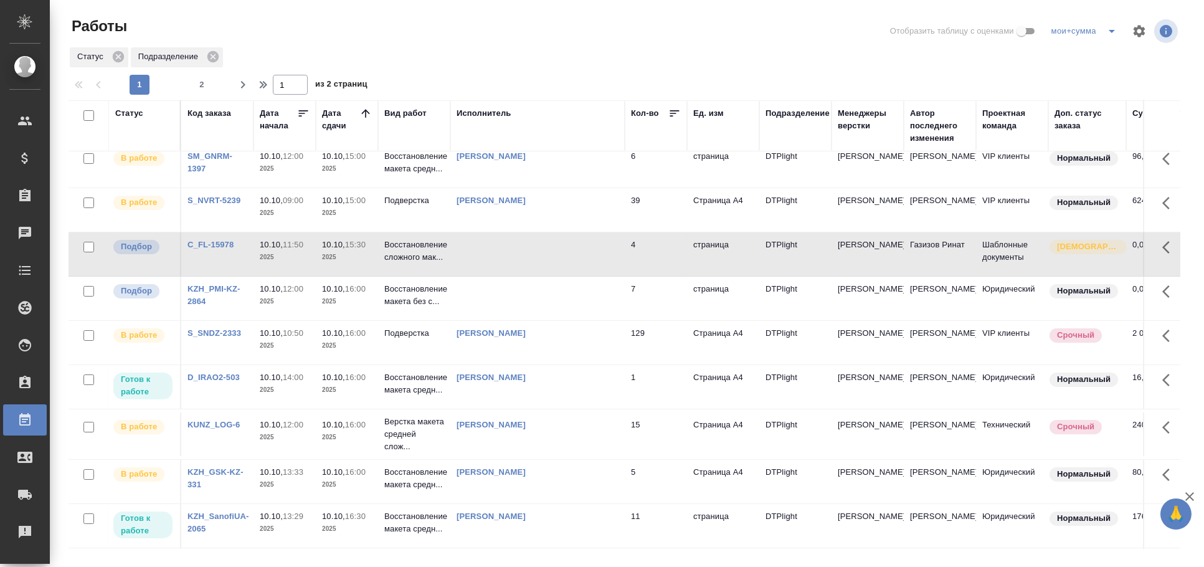
click at [569, 297] on td at bounding box center [537, 299] width 174 height 44
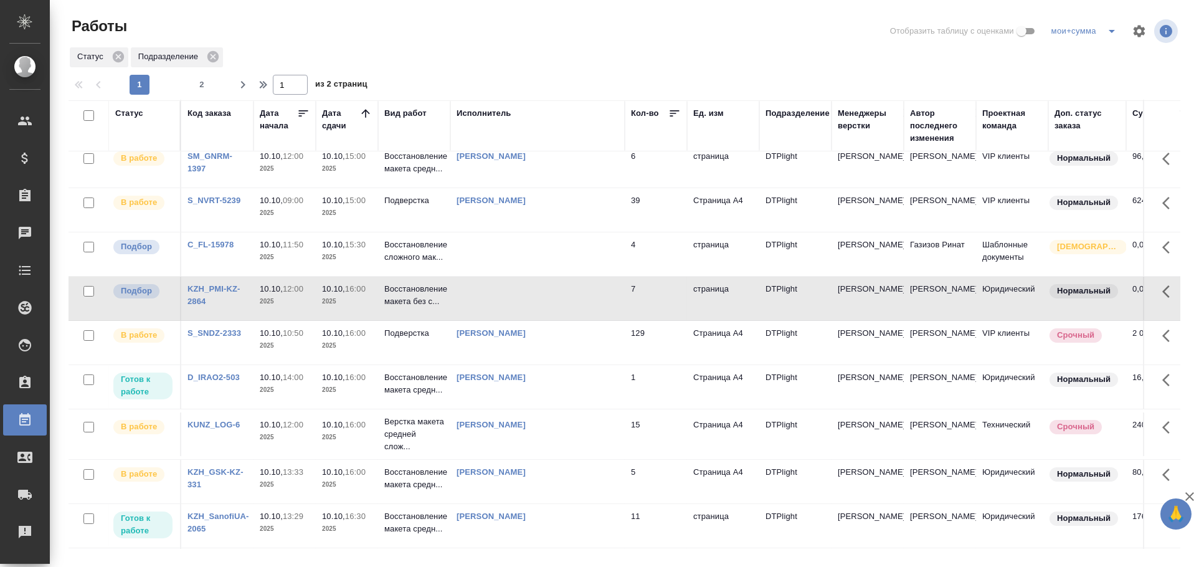
click at [569, 297] on td at bounding box center [537, 299] width 174 height 44
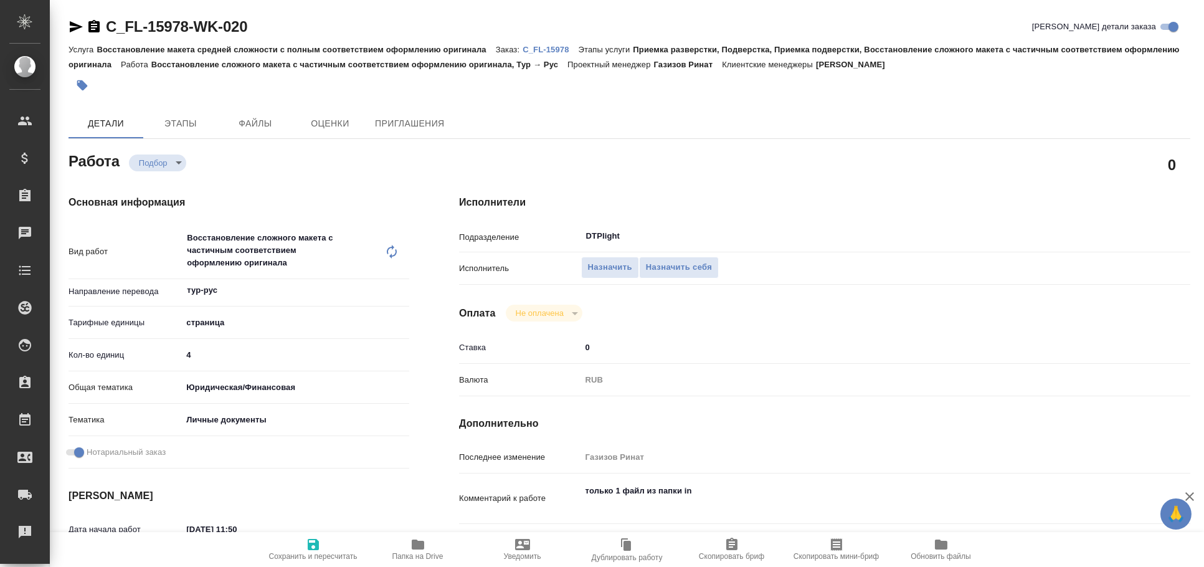
type textarea "x"
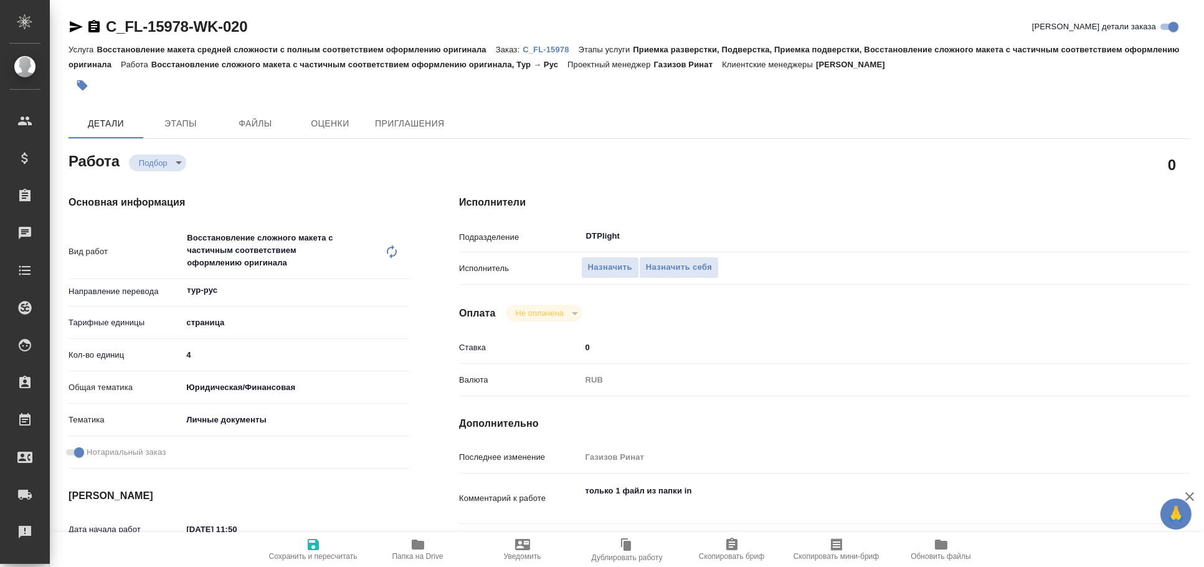
type textarea "x"
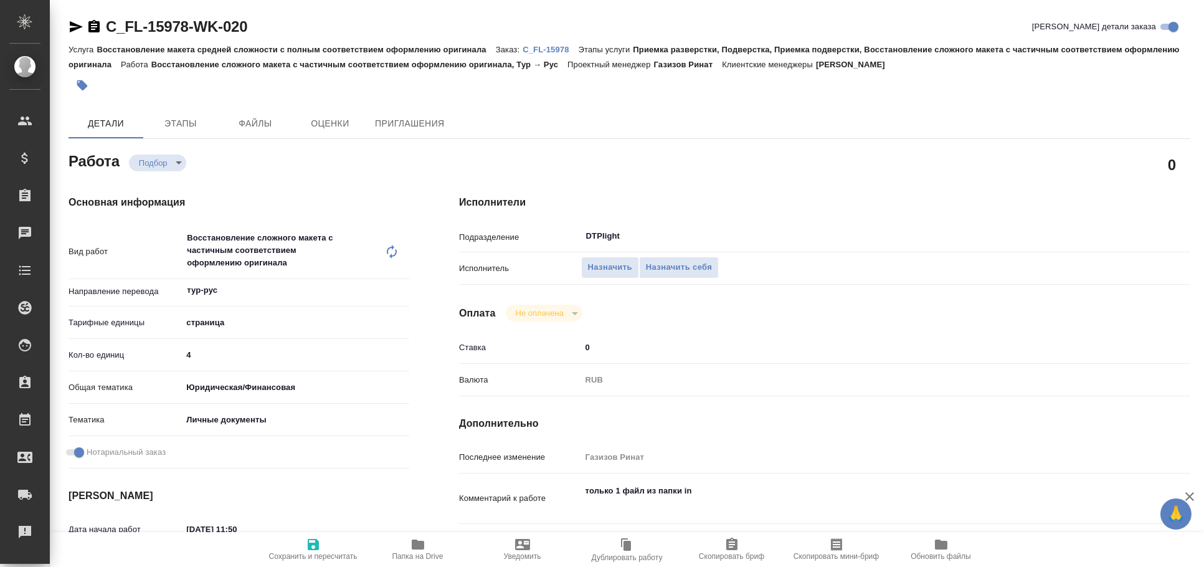
type textarea "x"
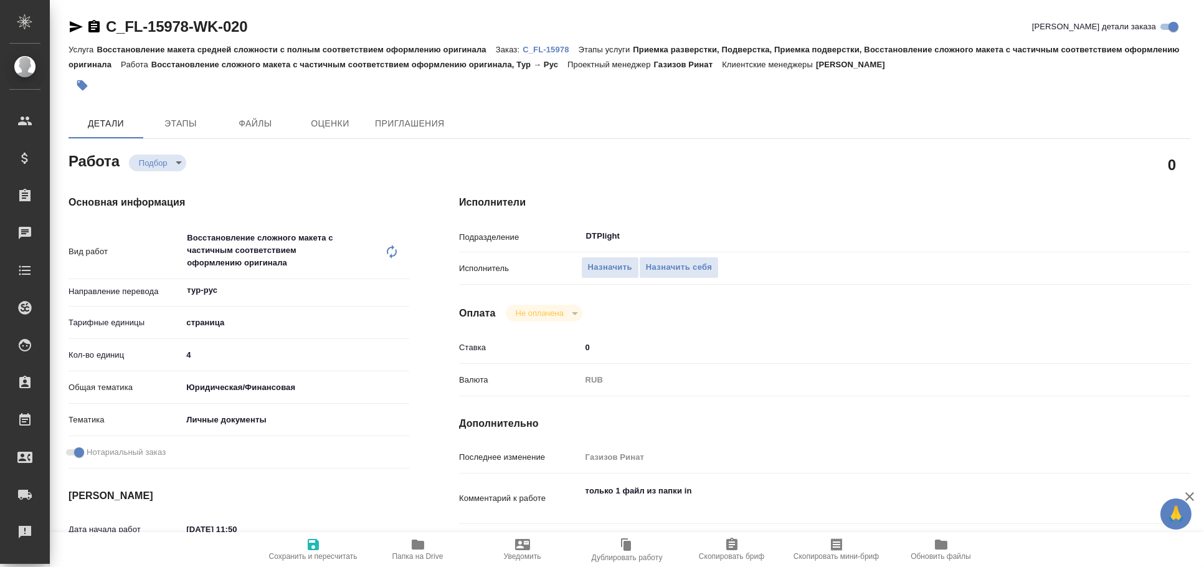
type textarea "x"
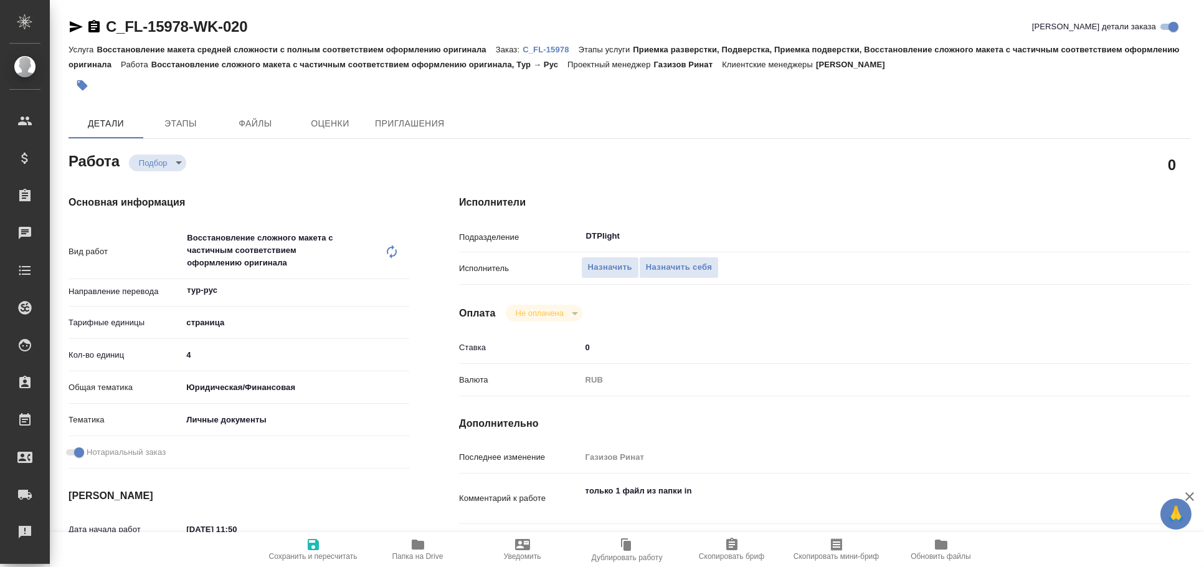
click at [73, 29] on icon "button" at bounding box center [76, 26] width 13 height 11
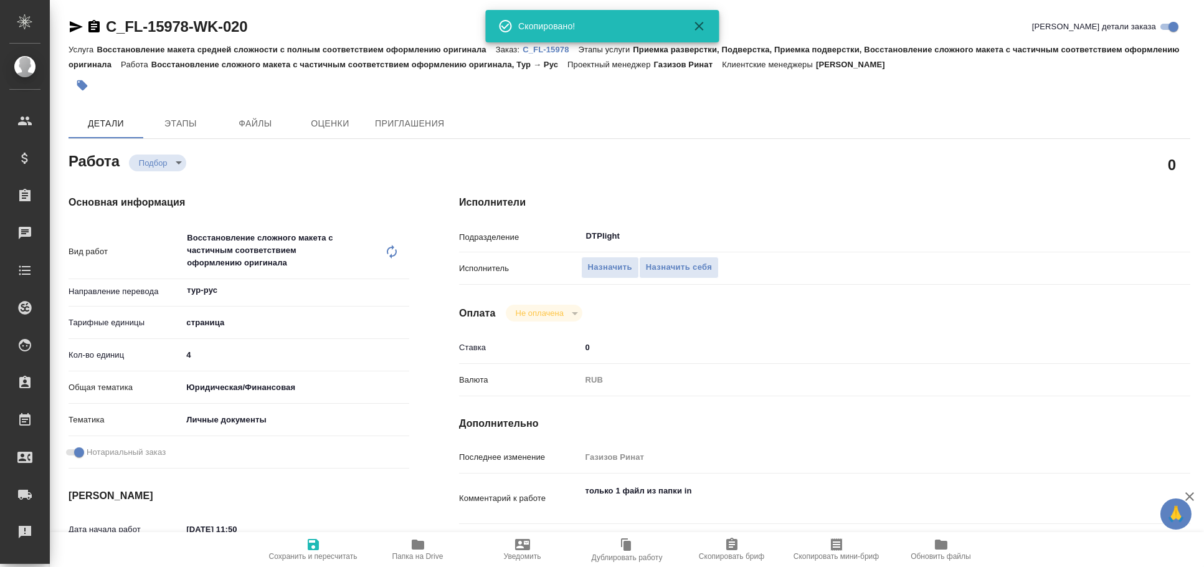
type textarea "x"
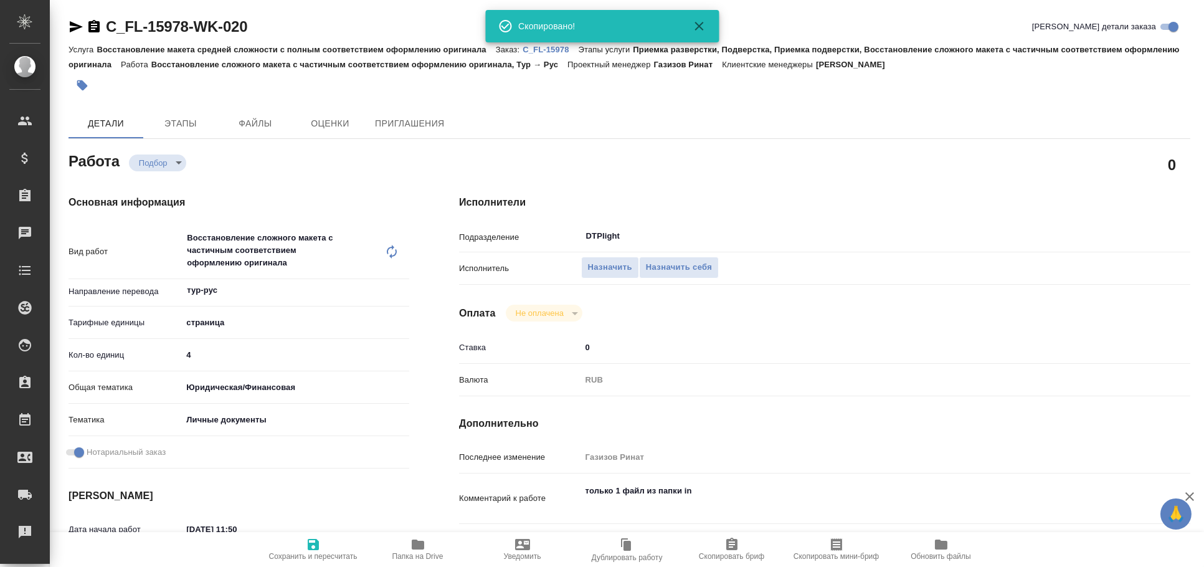
type textarea "x"
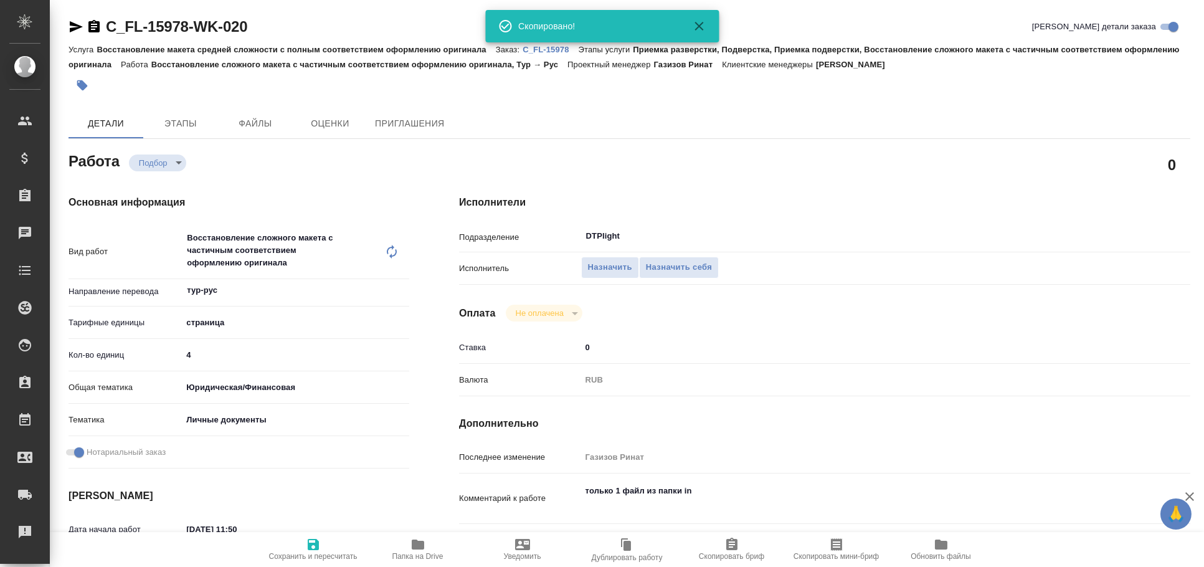
type textarea "x"
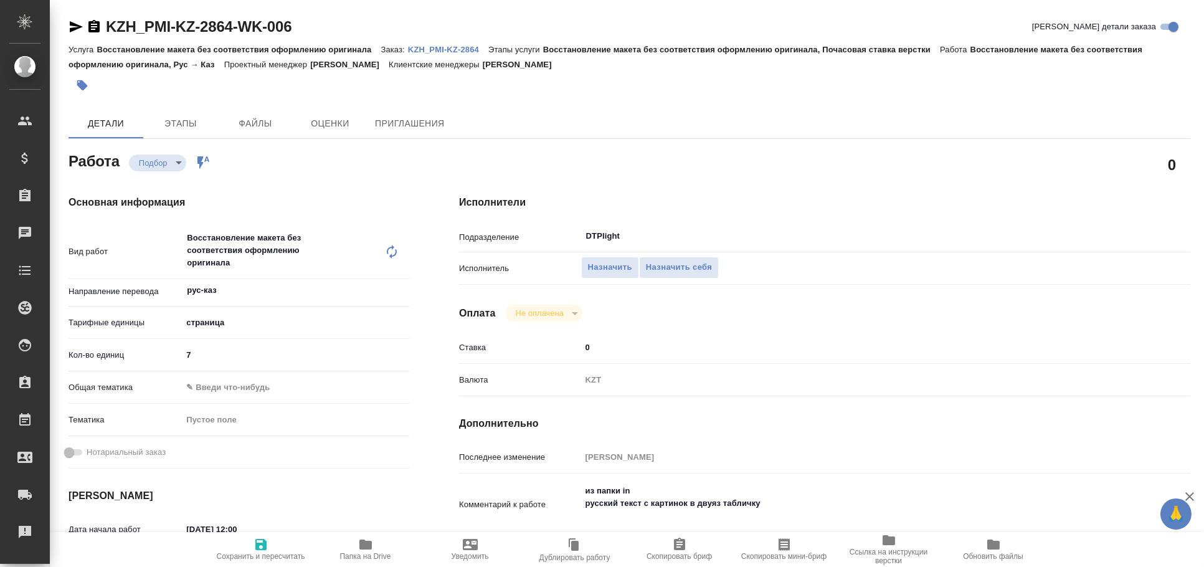
type textarea "x"
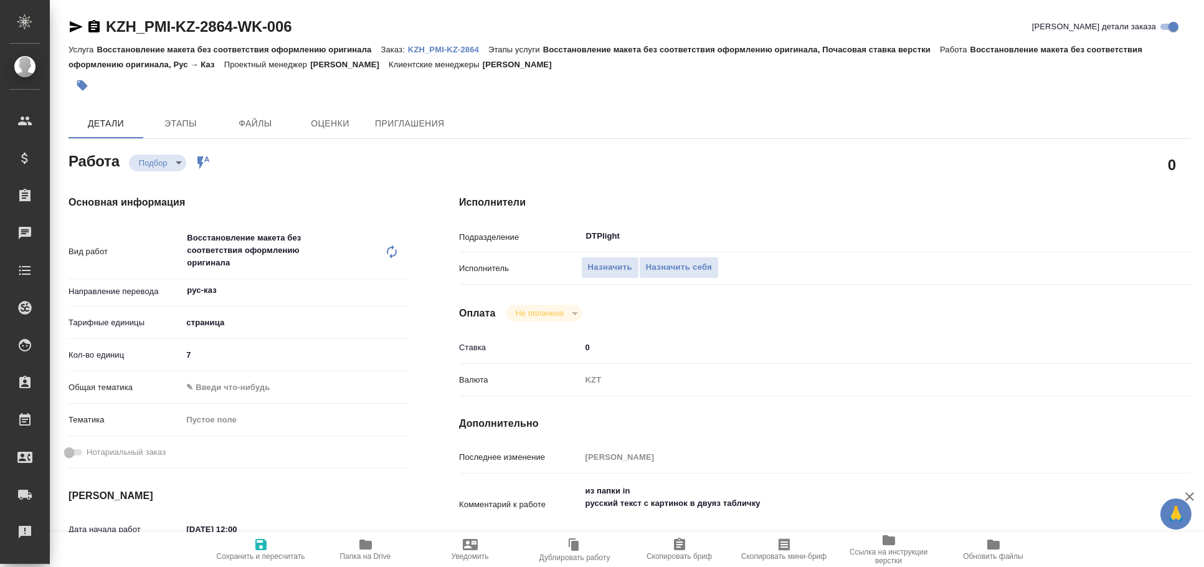
type textarea "x"
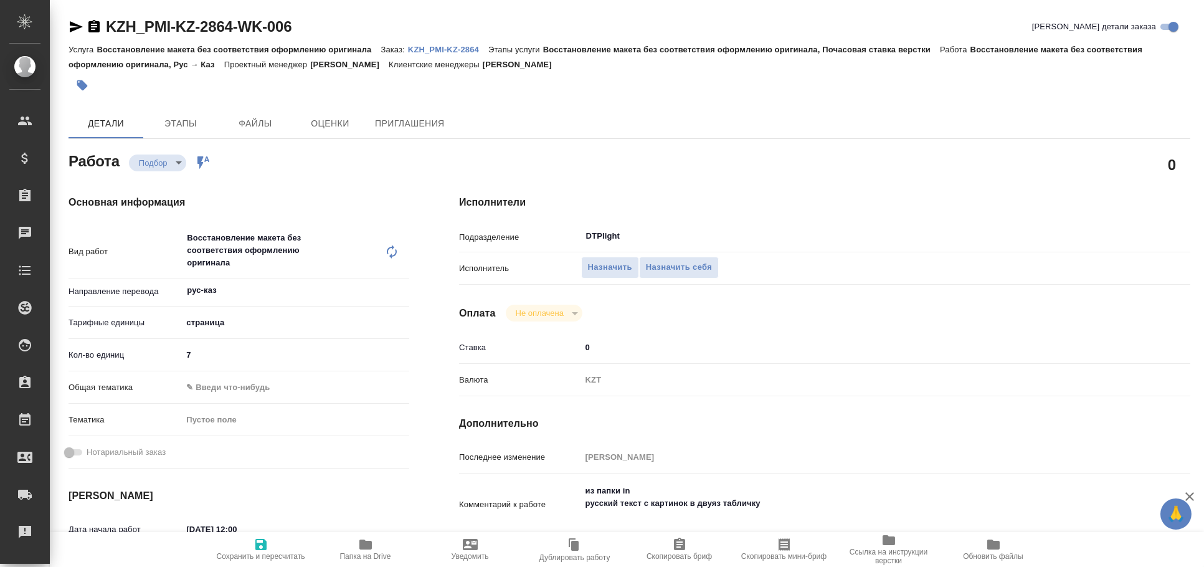
type textarea "x"
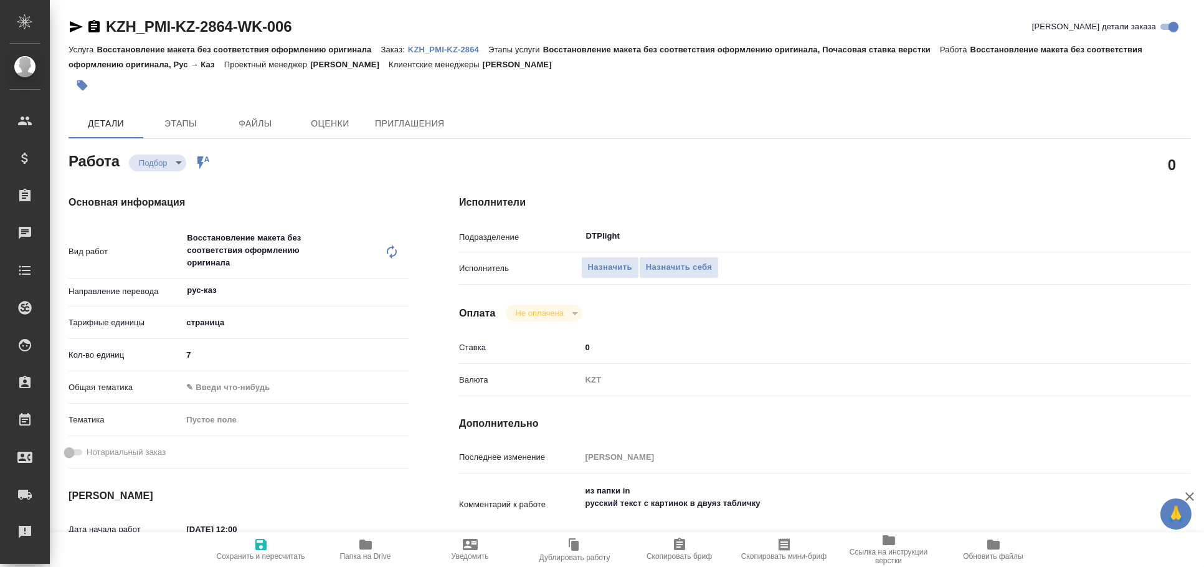
type textarea "x"
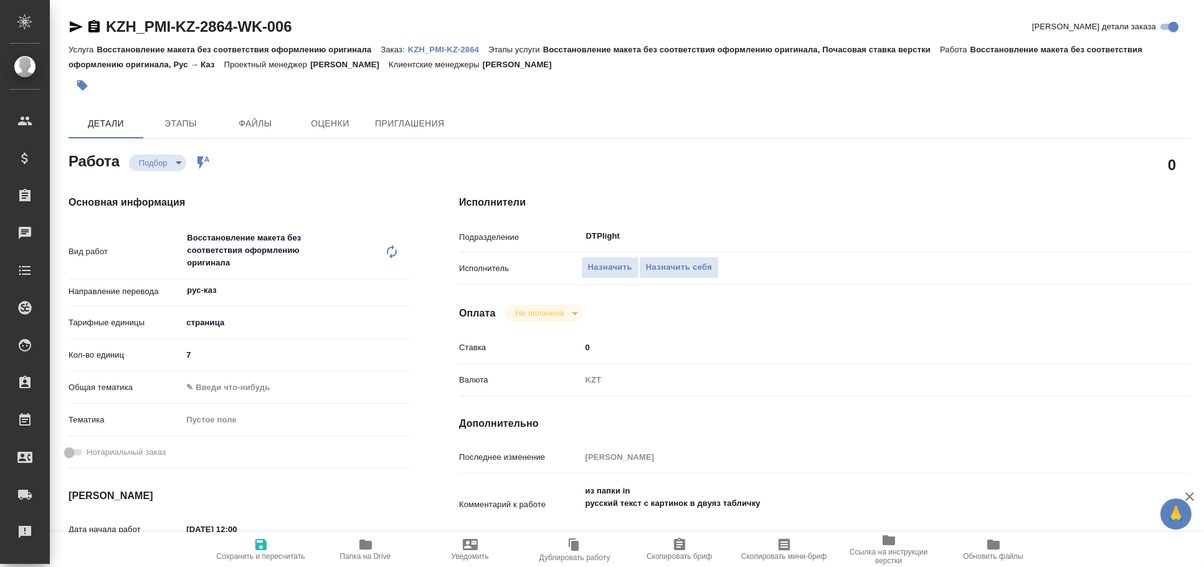
click at [73, 33] on icon "button" at bounding box center [76, 26] width 15 height 15
